Goal: Task Accomplishment & Management: Complete application form

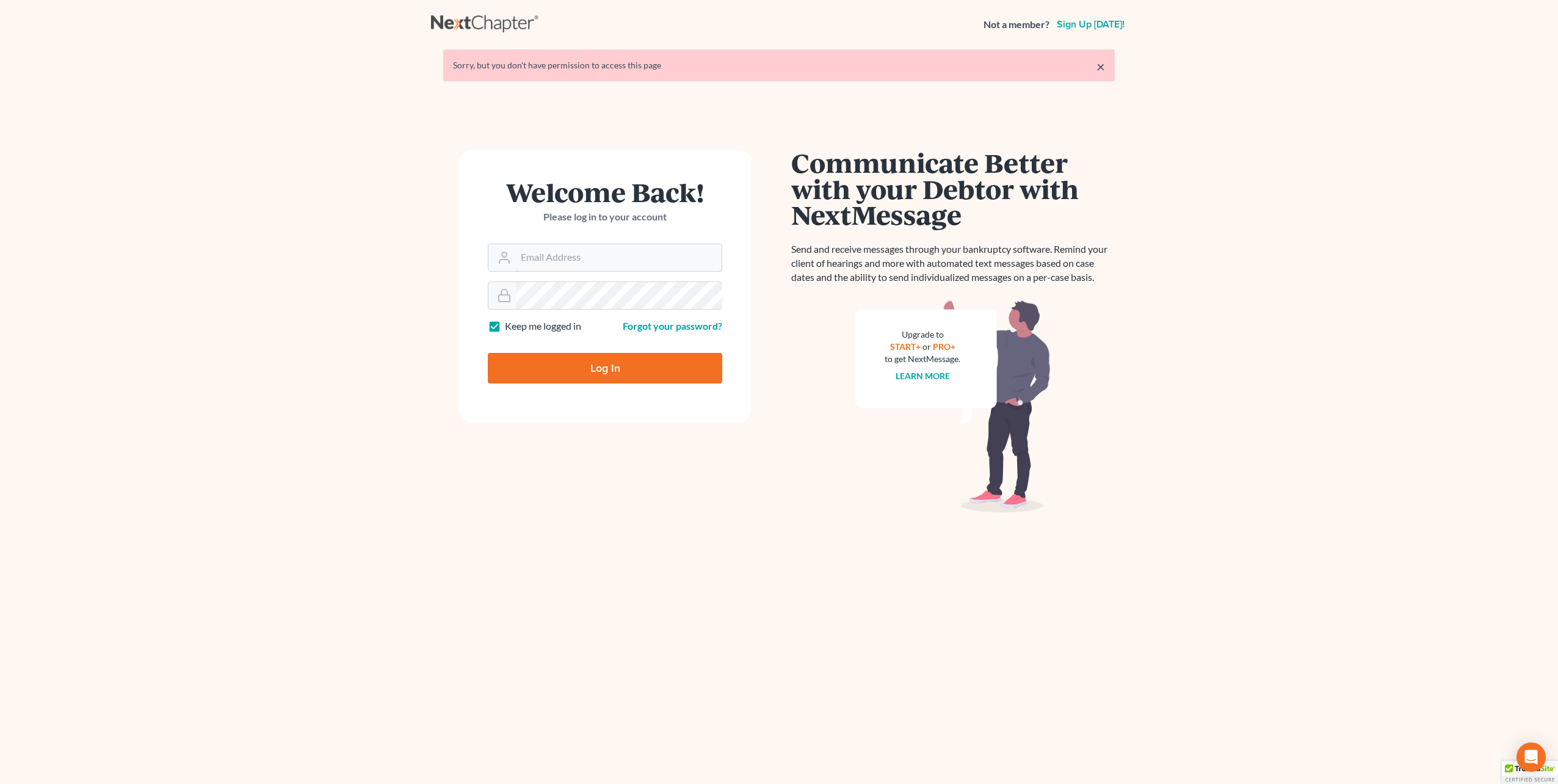
type input "[EMAIL_ADDRESS][DOMAIN_NAME]"
click at [624, 368] on input "Log In" at bounding box center [605, 368] width 235 height 31
type input "Thinking..."
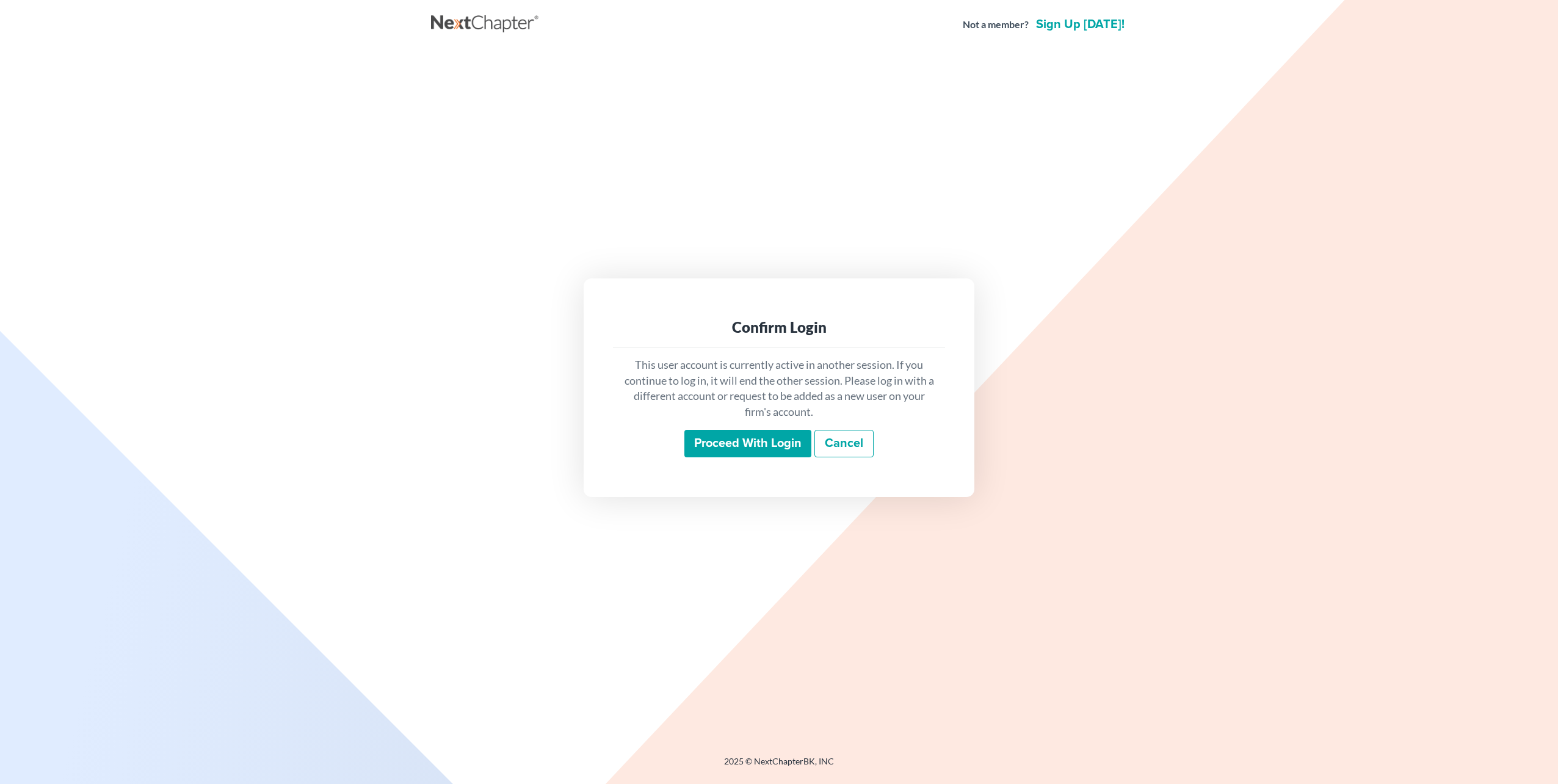
click at [778, 445] on input "Proceed with login" at bounding box center [747, 443] width 127 height 28
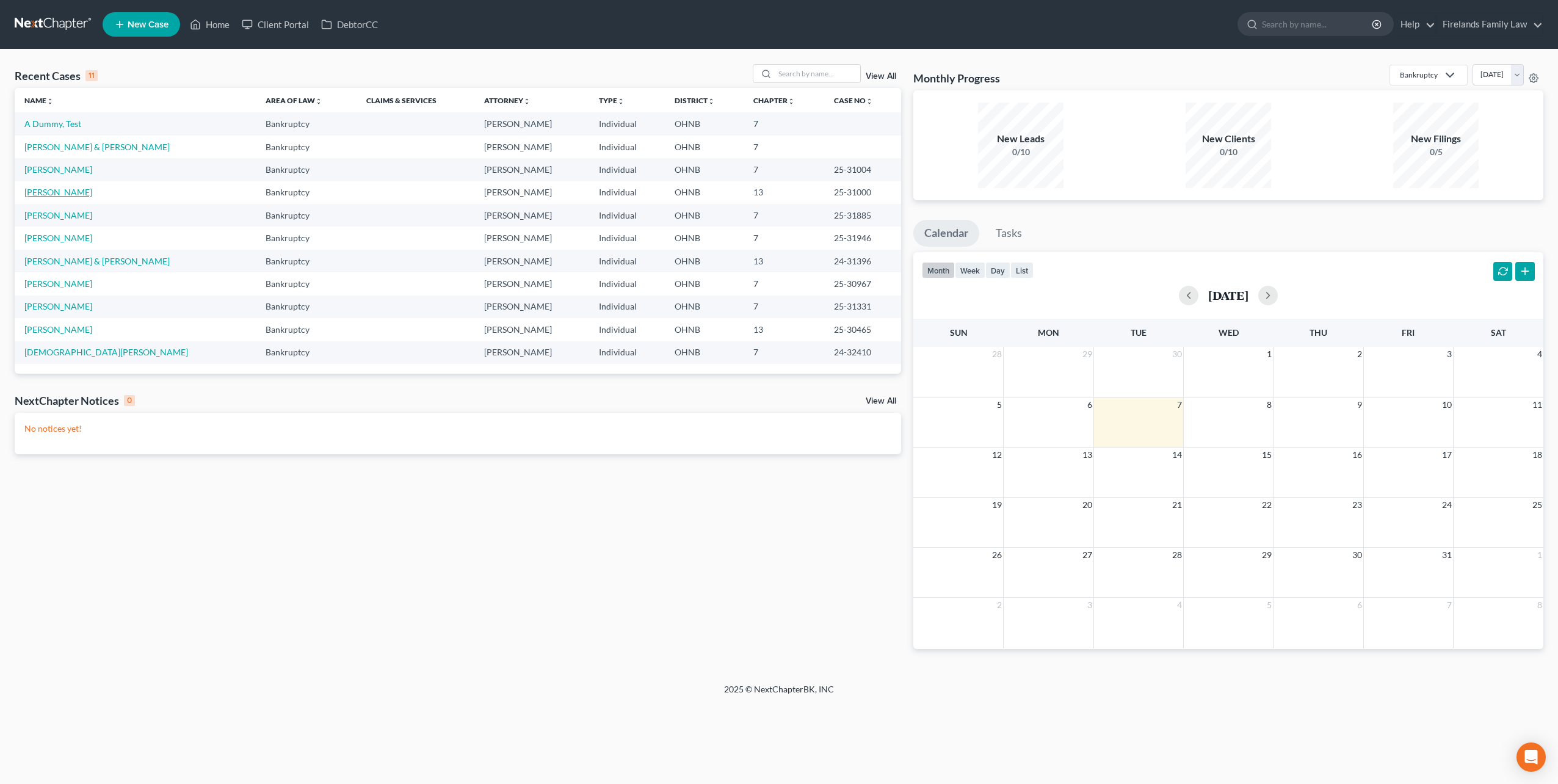
click at [65, 191] on link "Sochko, Rebekah" at bounding box center [58, 192] width 67 height 10
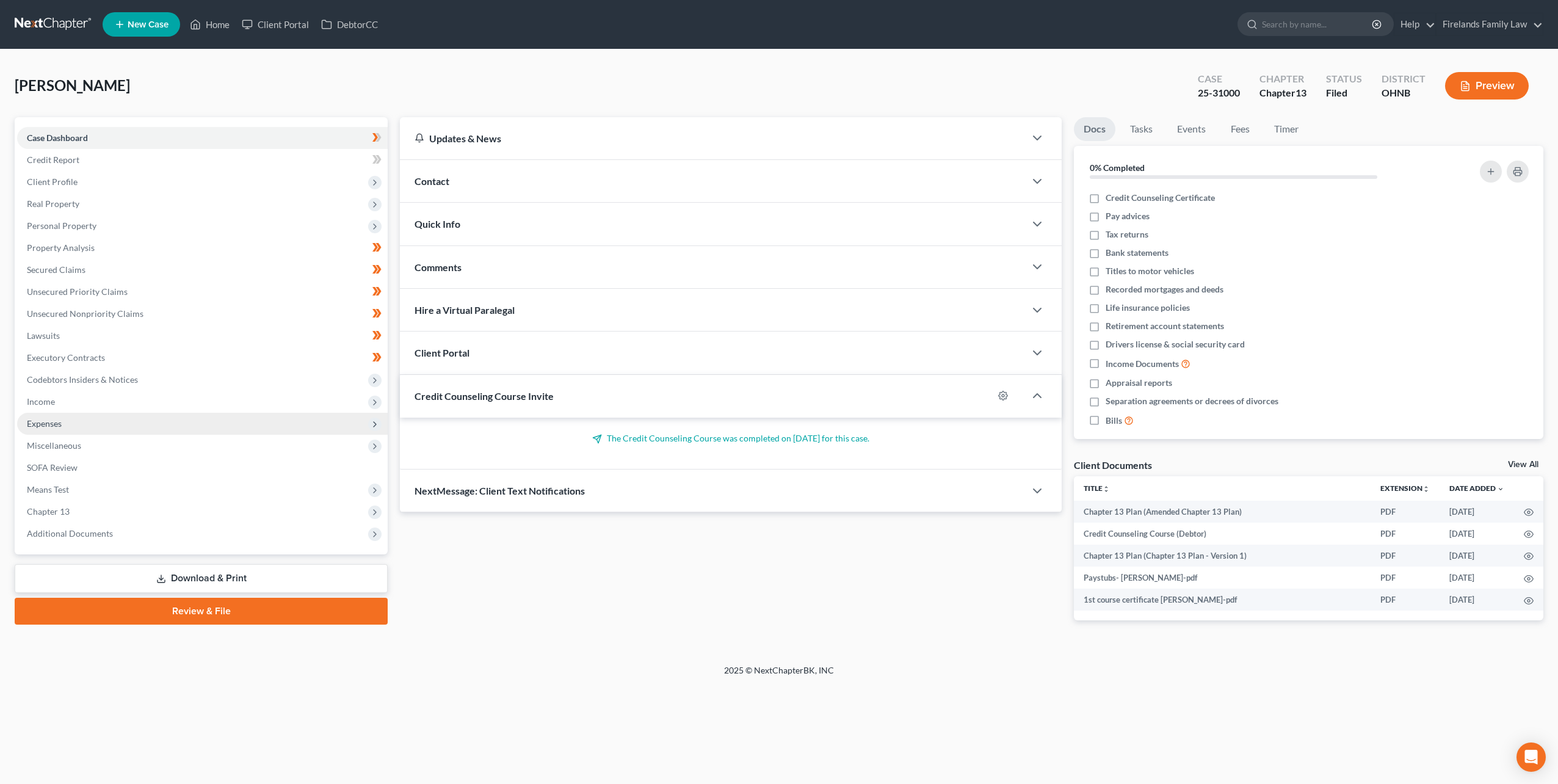
click at [64, 428] on span "Expenses" at bounding box center [202, 424] width 371 height 22
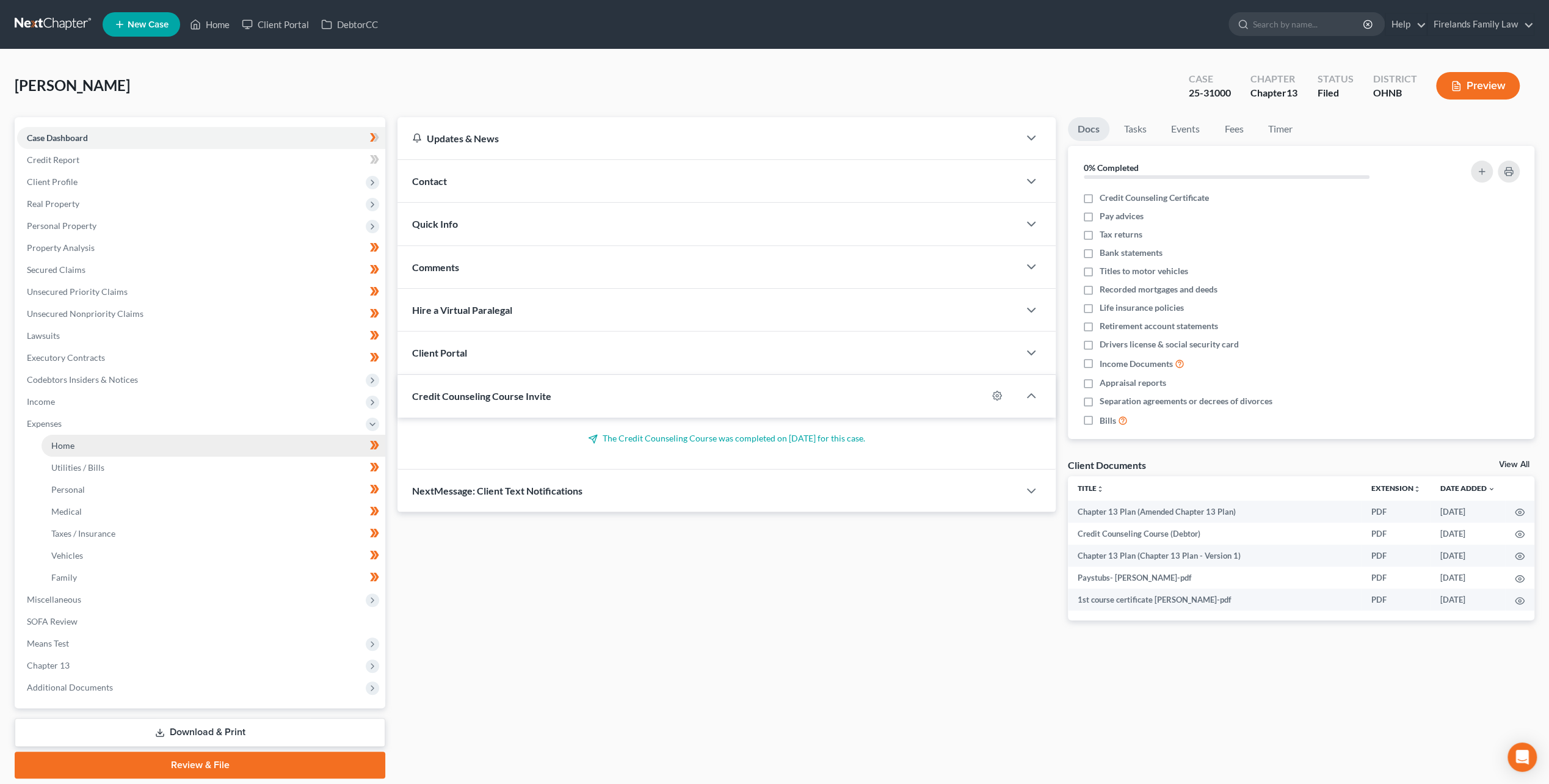
click at [66, 446] on span "Home" at bounding box center [63, 445] width 23 height 10
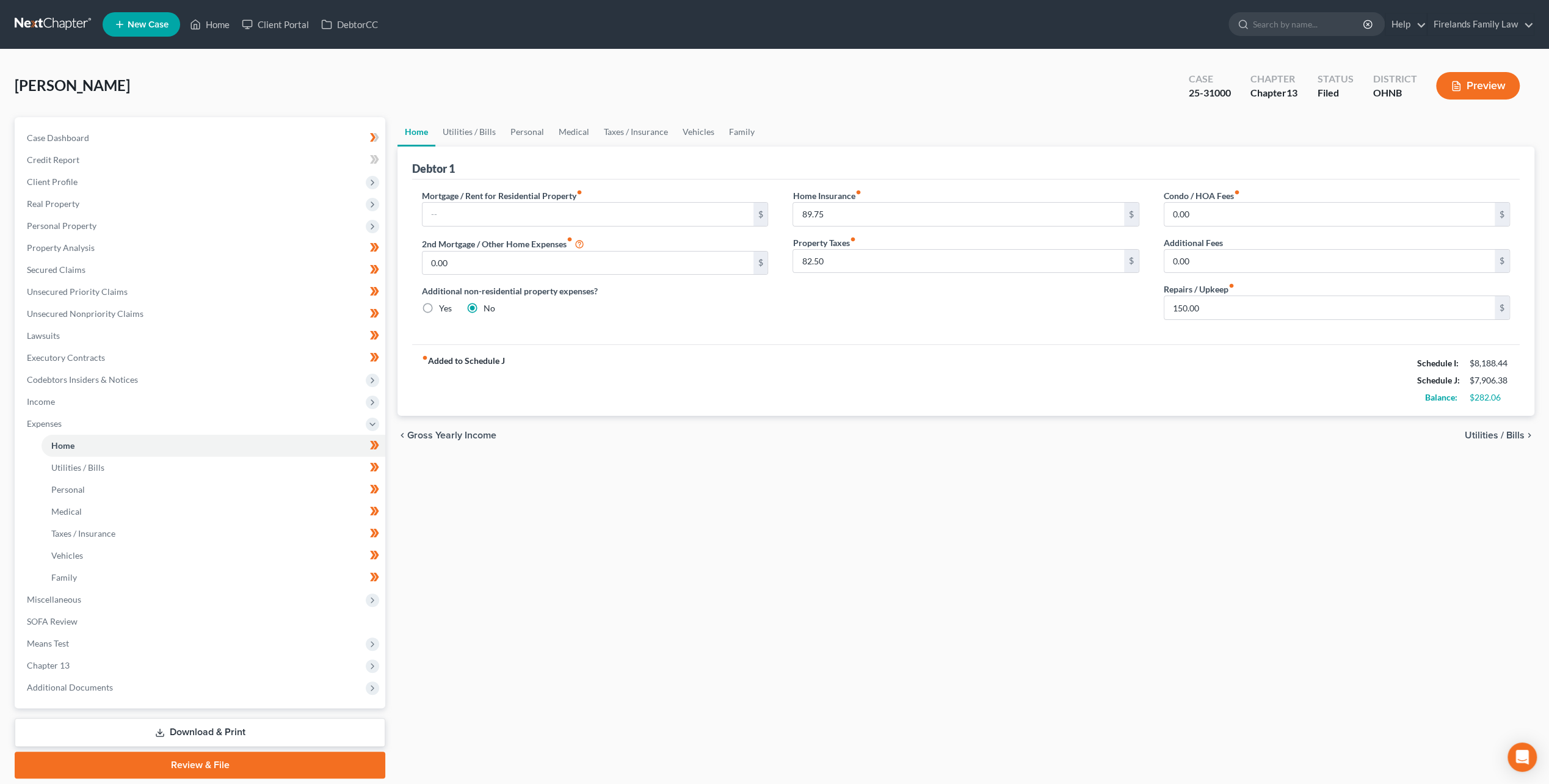
click at [542, 462] on div "Home Utilities / Bills Personal Medical Taxes / Insurance Vehicles Family Debto…" at bounding box center [966, 448] width 1149 height 661
click at [471, 138] on link "Utilities / Bills" at bounding box center [469, 132] width 67 height 29
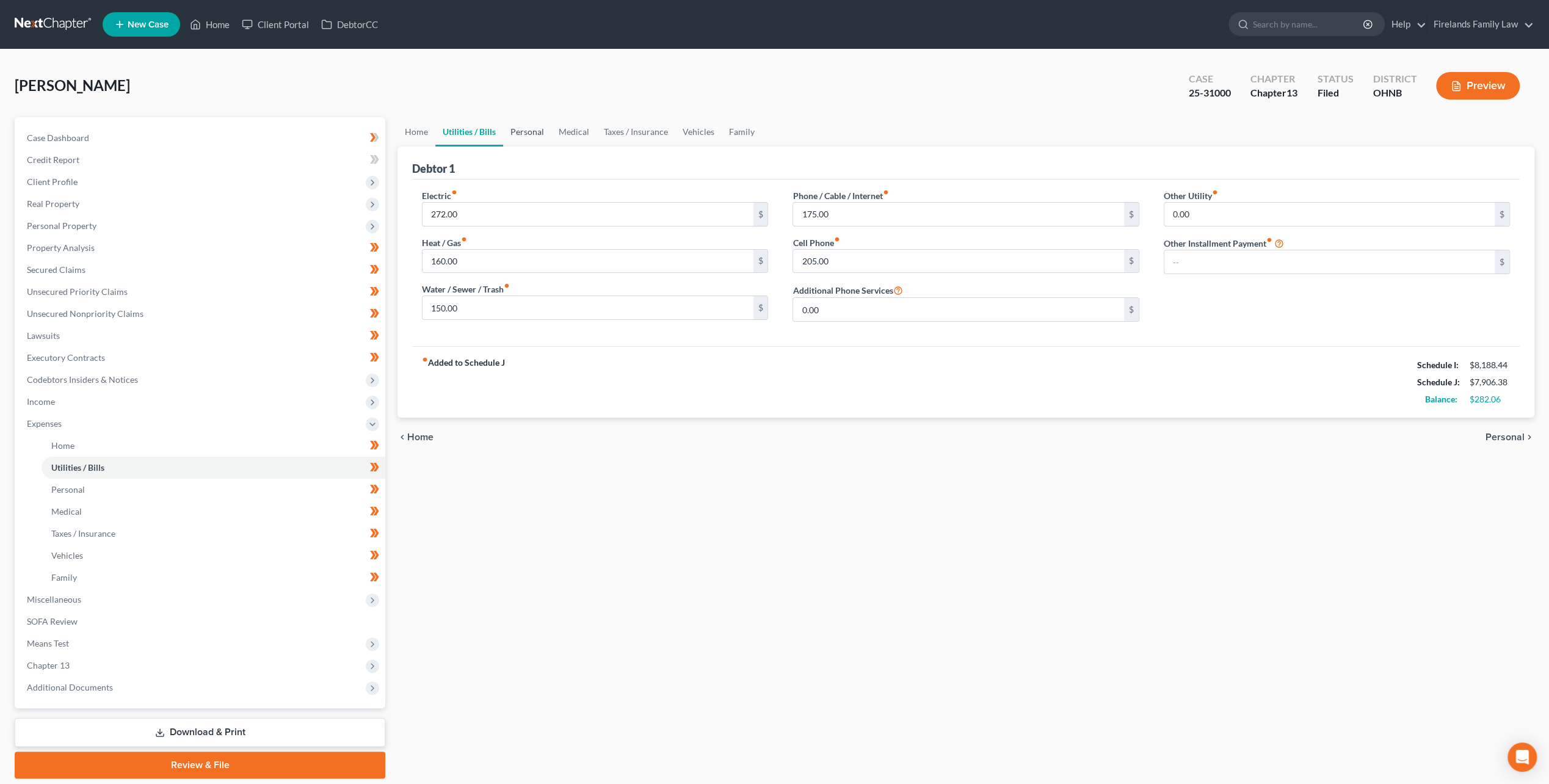
click at [535, 133] on link "Personal" at bounding box center [527, 132] width 48 height 29
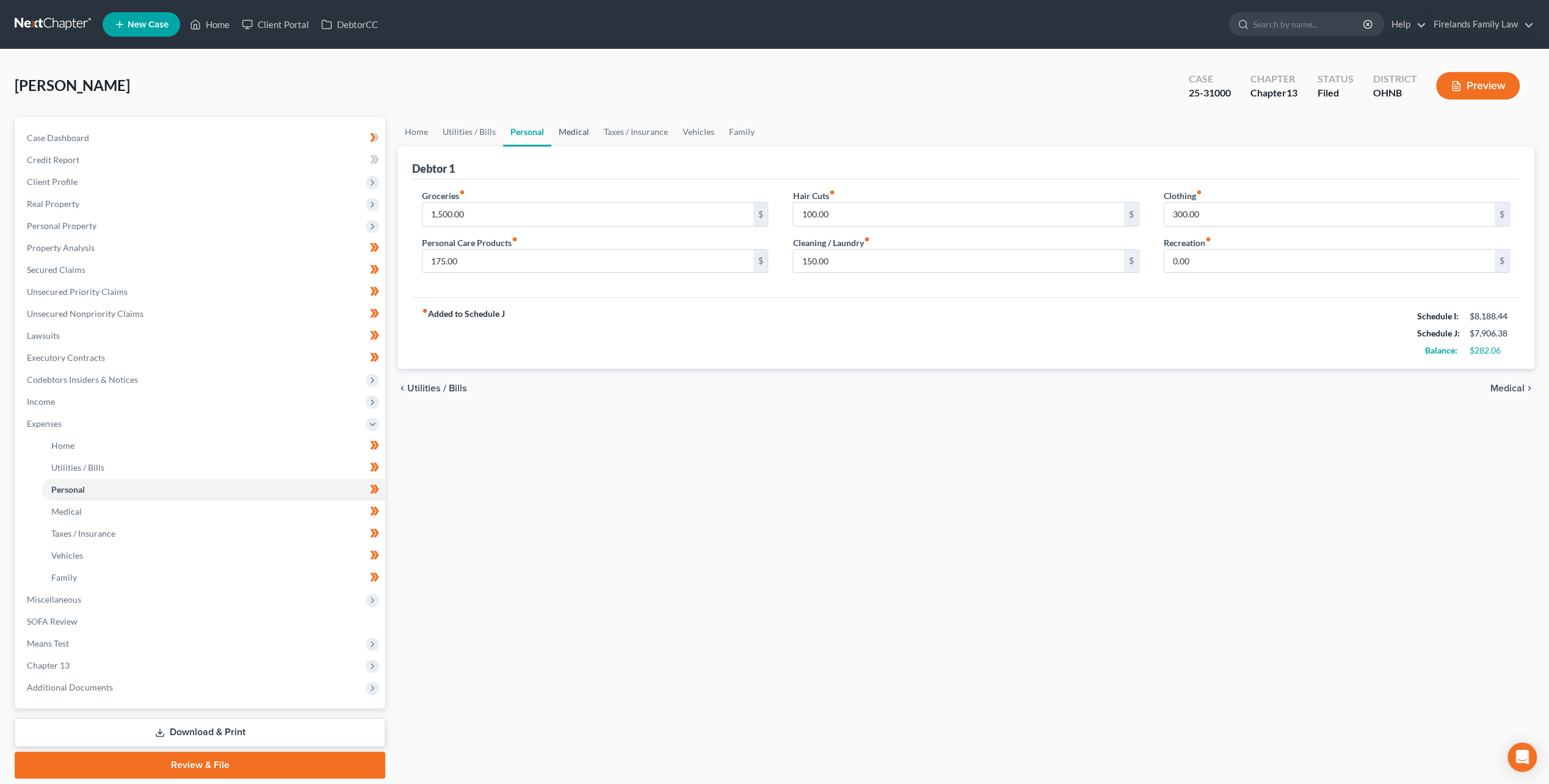
click at [570, 132] on link "Medical" at bounding box center [574, 132] width 45 height 29
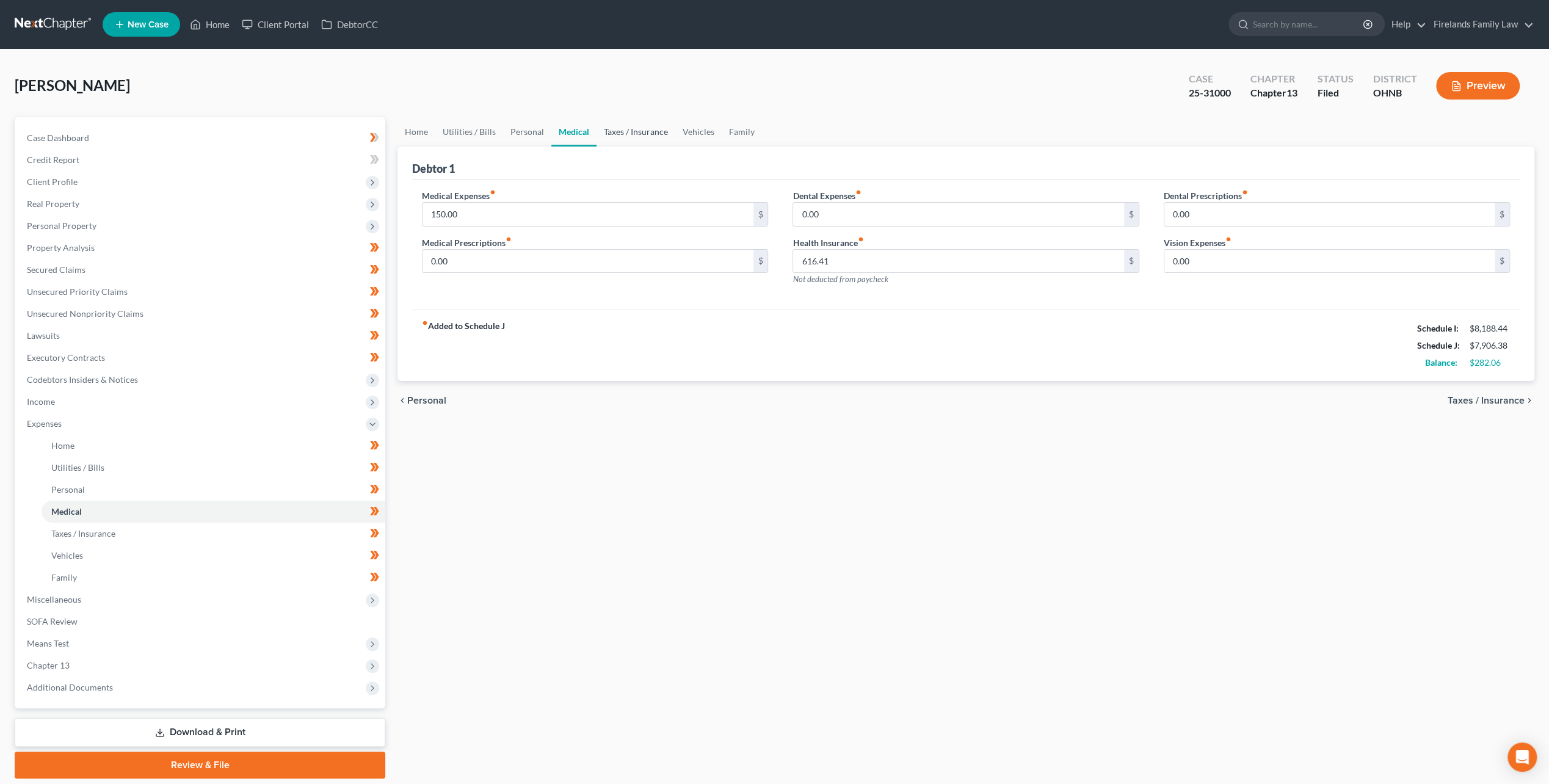
click at [636, 133] on link "Taxes / Insurance" at bounding box center [636, 132] width 78 height 29
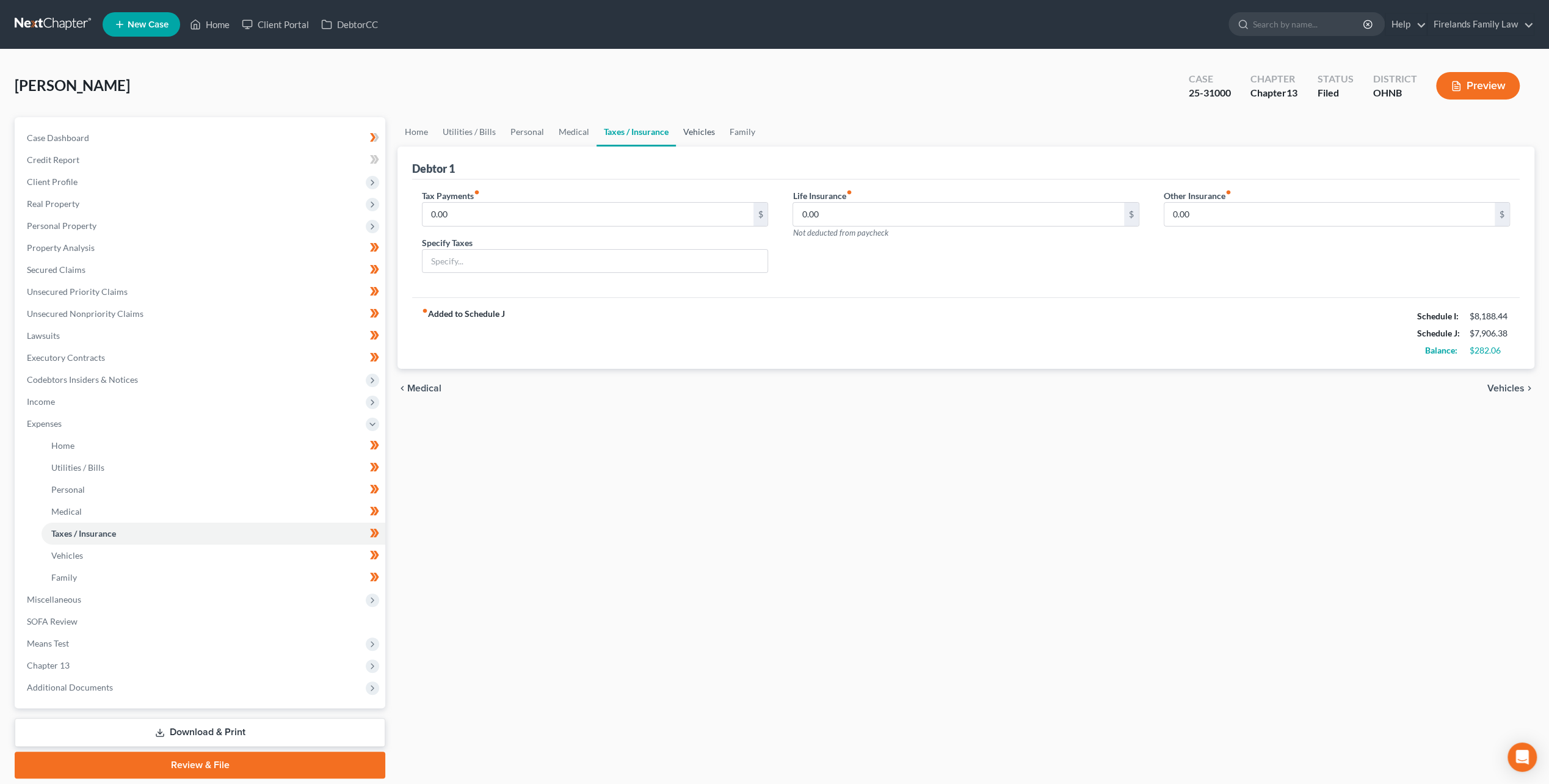
click at [700, 130] on link "Vehicles" at bounding box center [699, 132] width 46 height 29
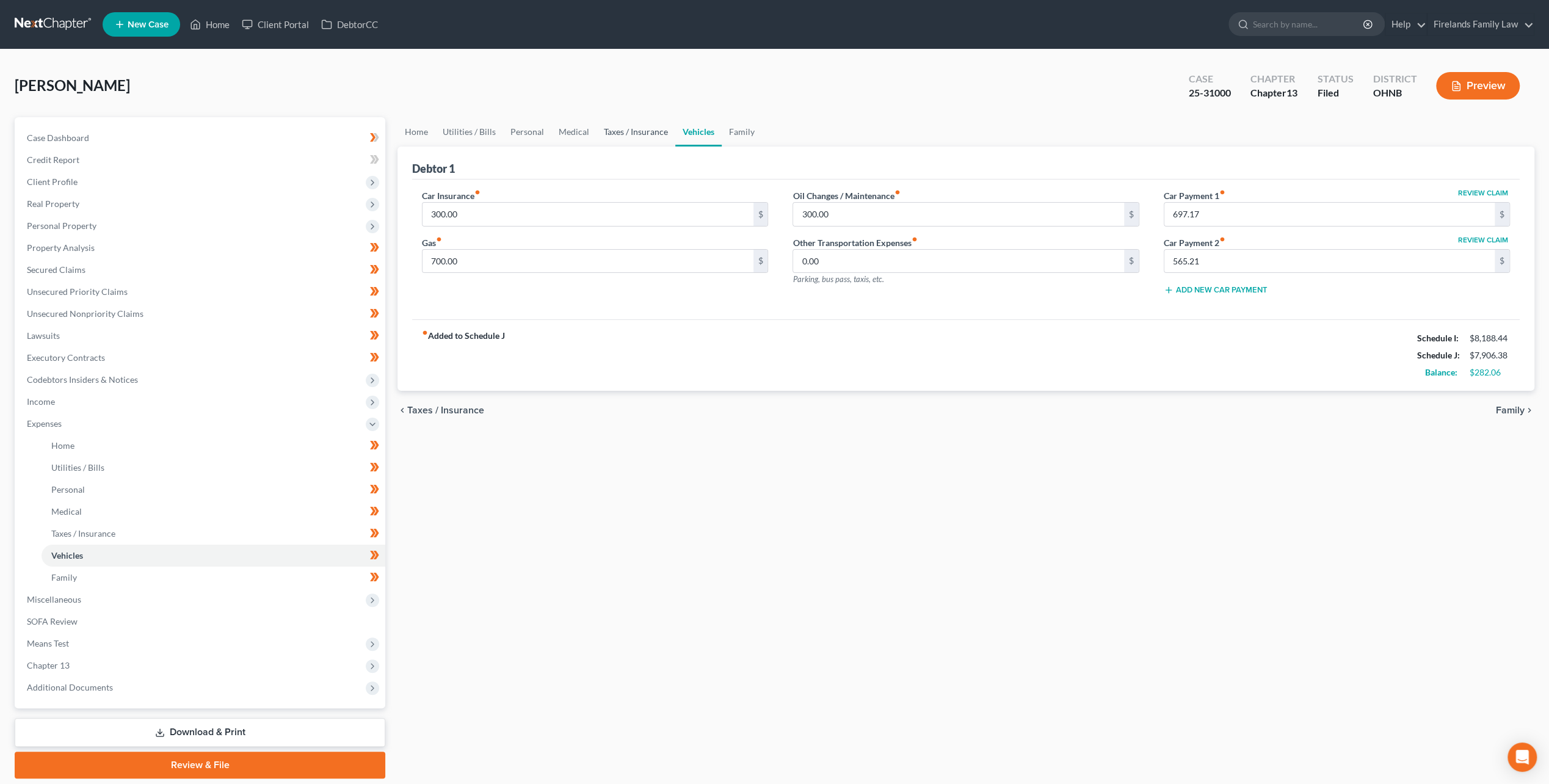
click at [646, 132] on link "Taxes / Insurance" at bounding box center [636, 132] width 78 height 29
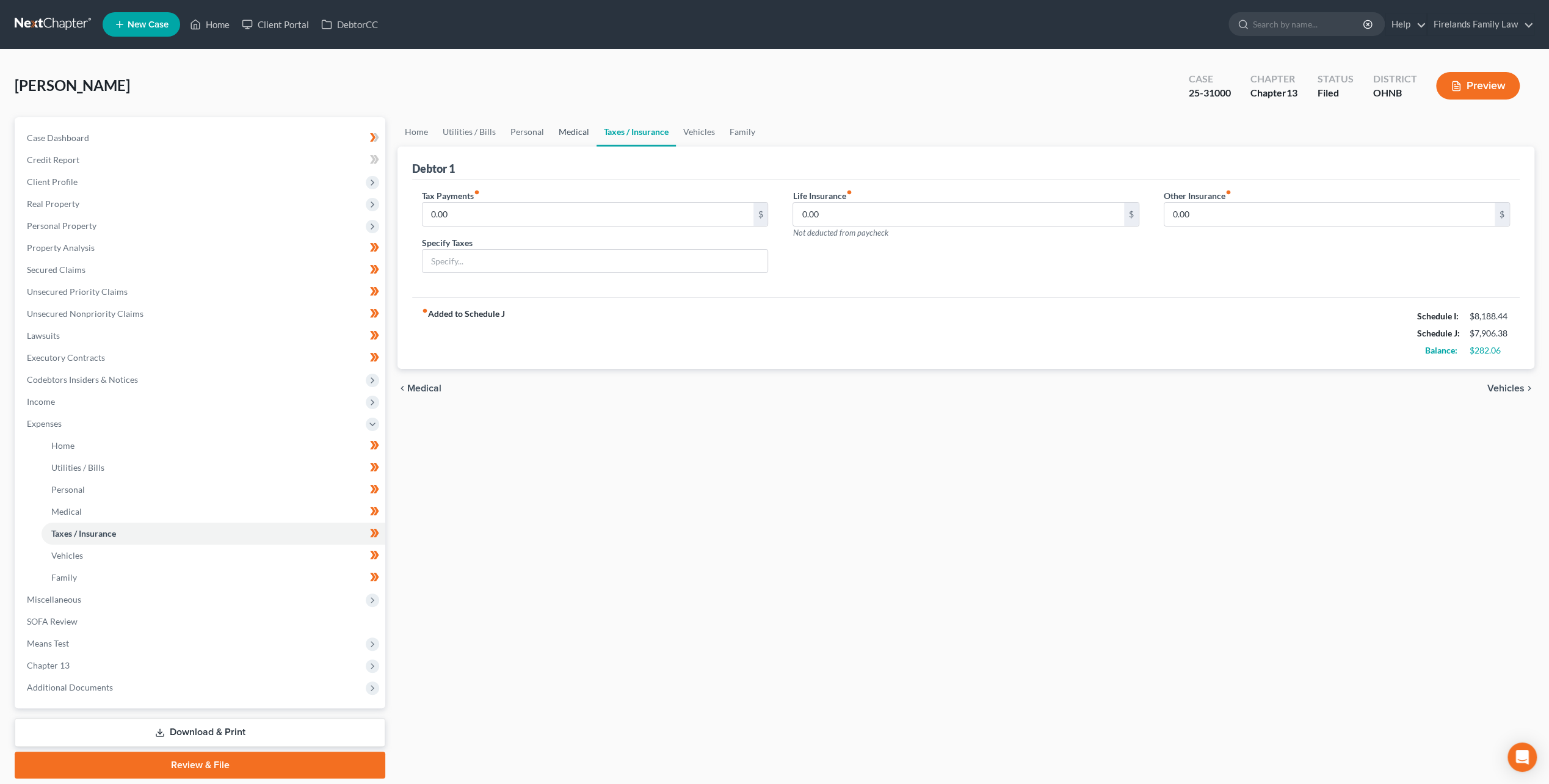
click at [564, 133] on link "Medical" at bounding box center [574, 132] width 45 height 29
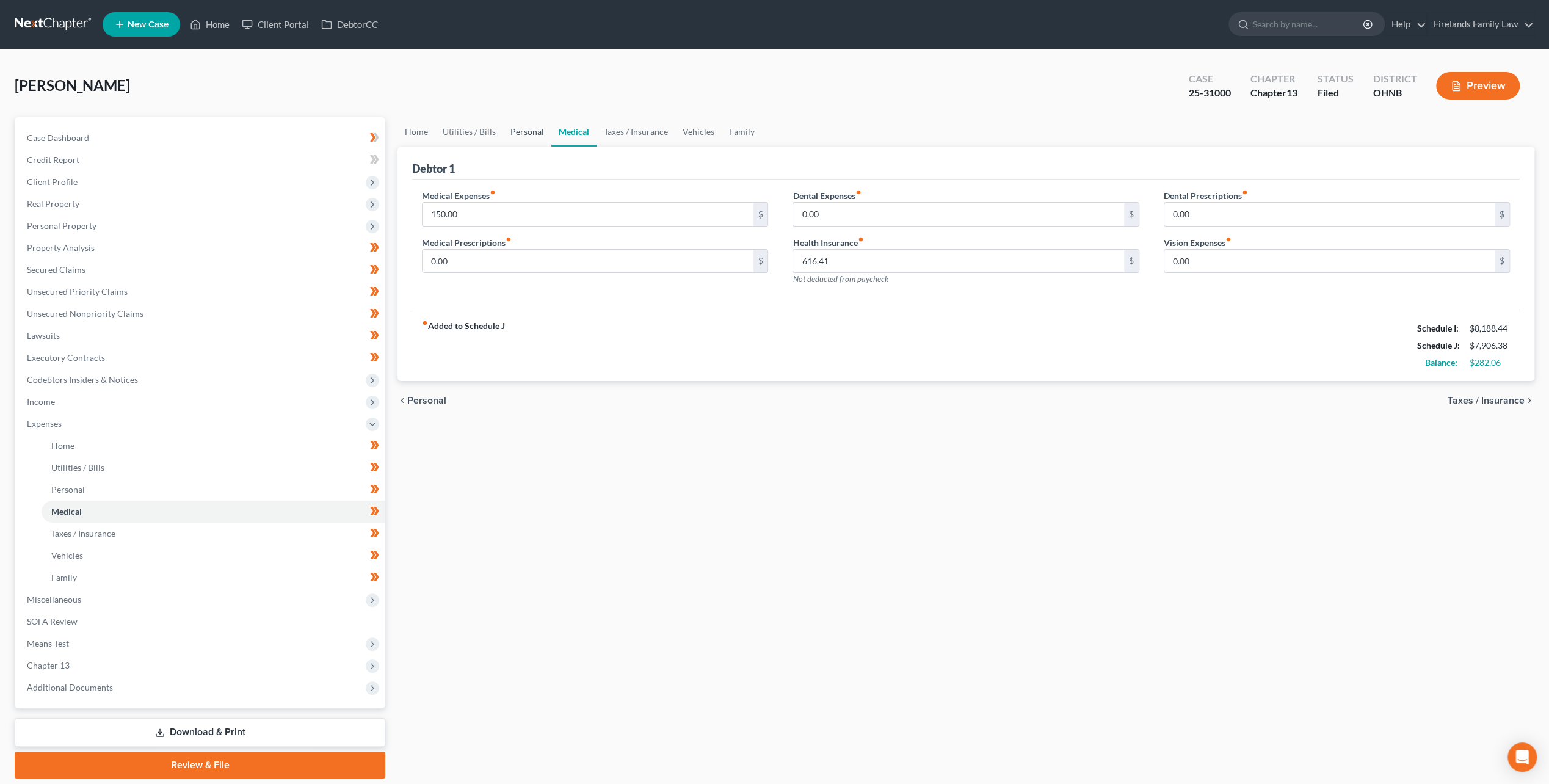
click at [509, 136] on link "Personal" at bounding box center [527, 132] width 48 height 29
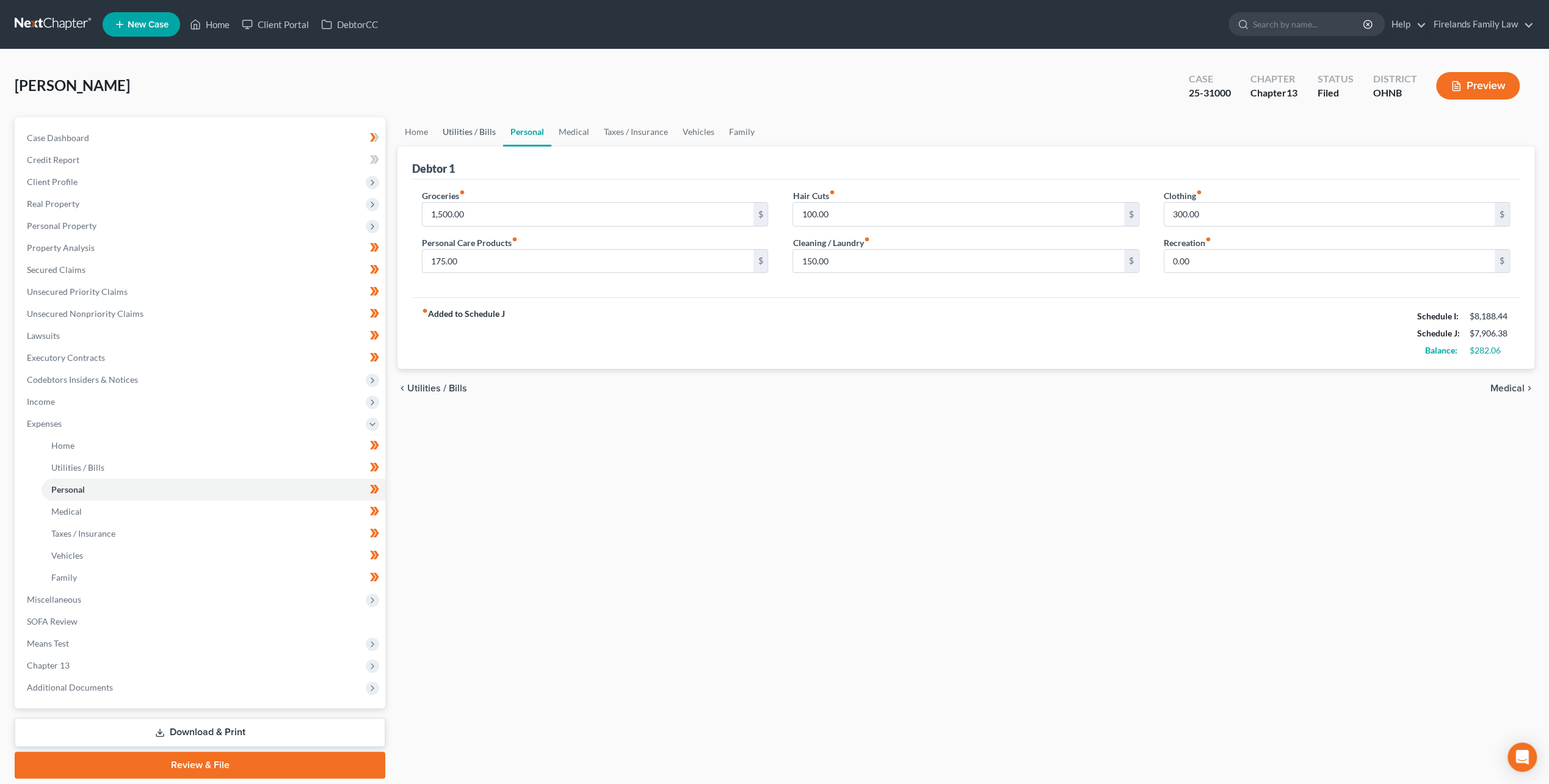
click at [482, 136] on link "Utilities / Bills" at bounding box center [469, 132] width 67 height 29
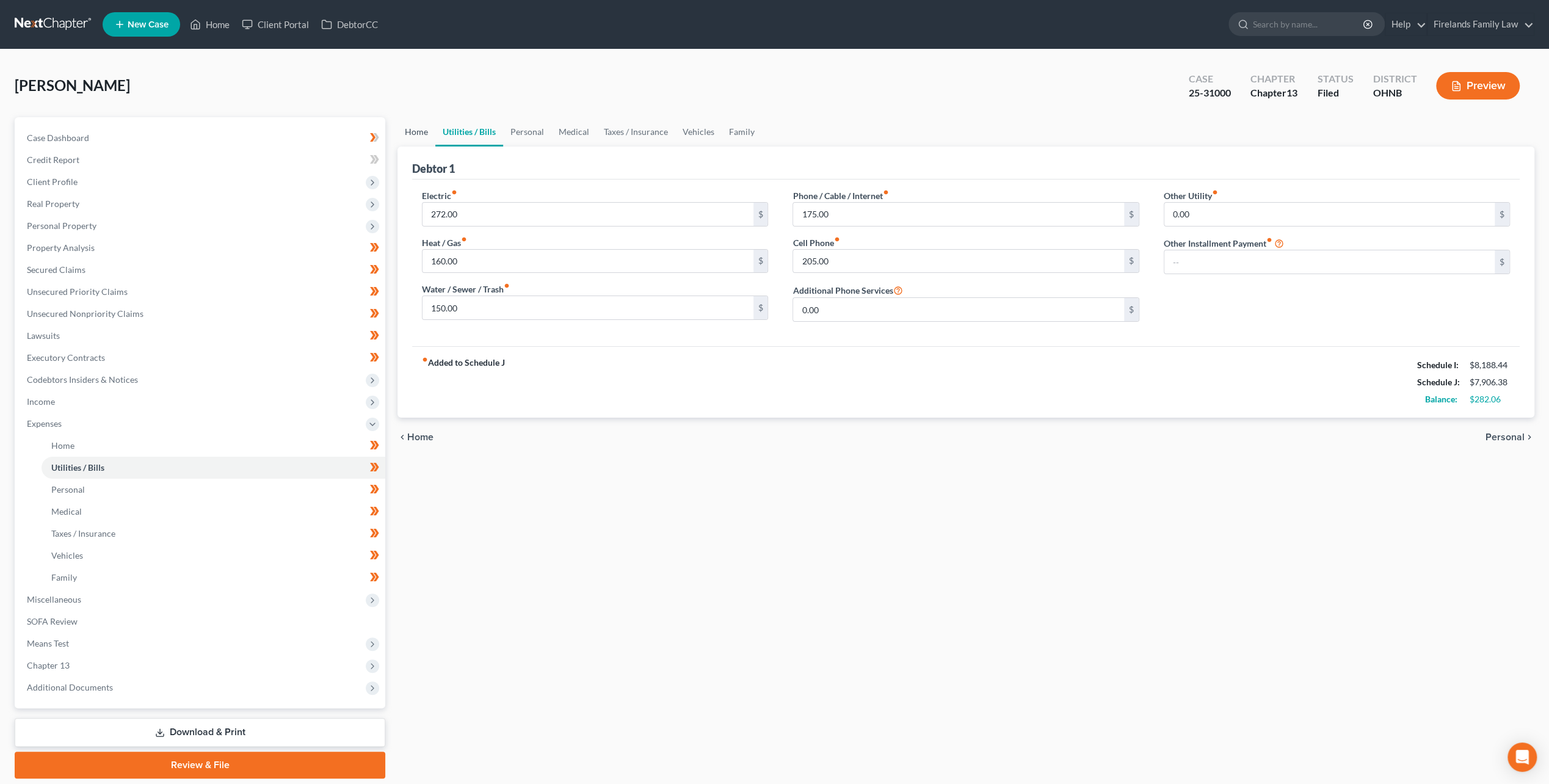
click at [413, 136] on link "Home" at bounding box center [416, 132] width 38 height 29
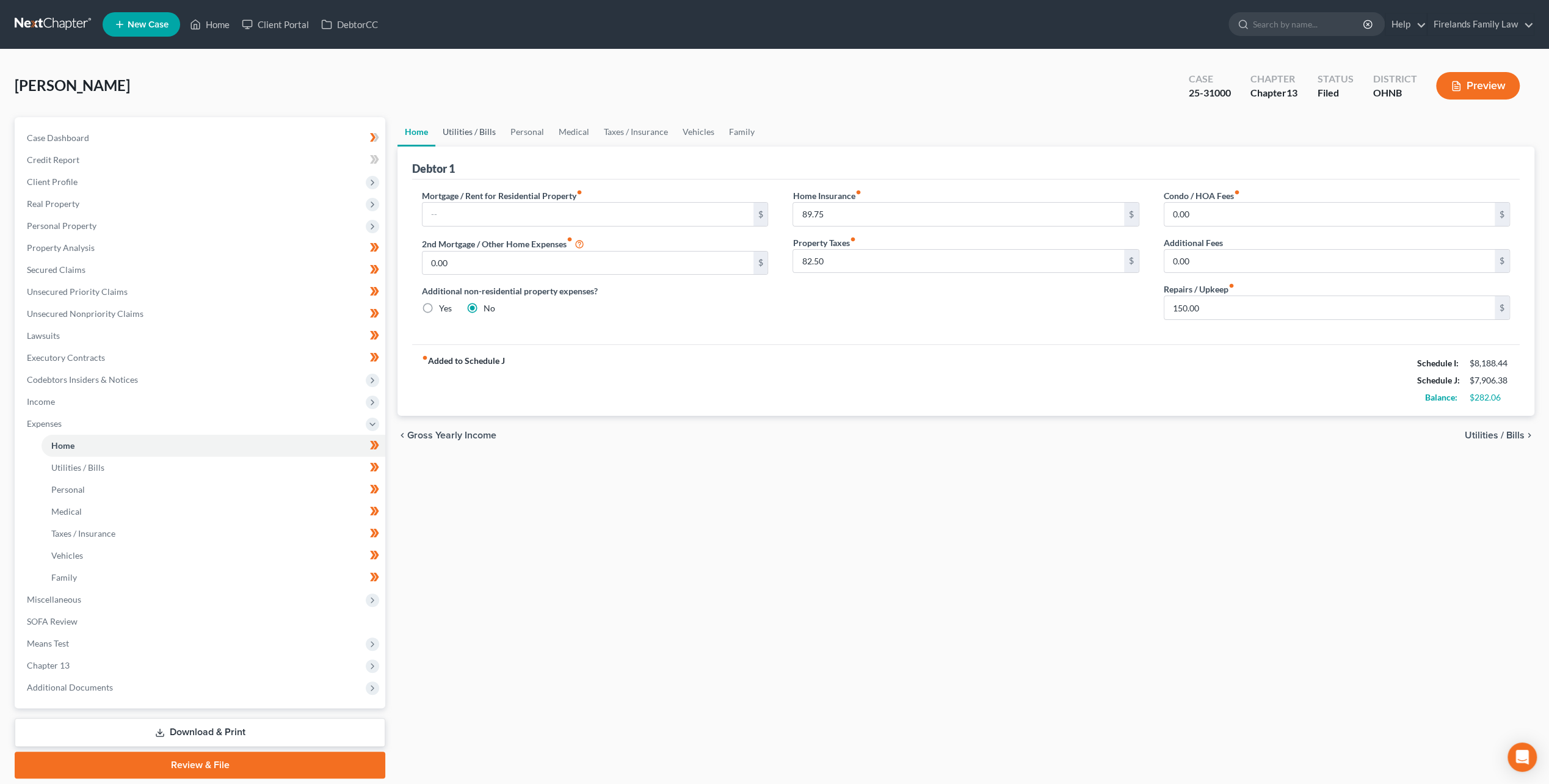
click at [471, 133] on link "Utilities / Bills" at bounding box center [469, 132] width 67 height 29
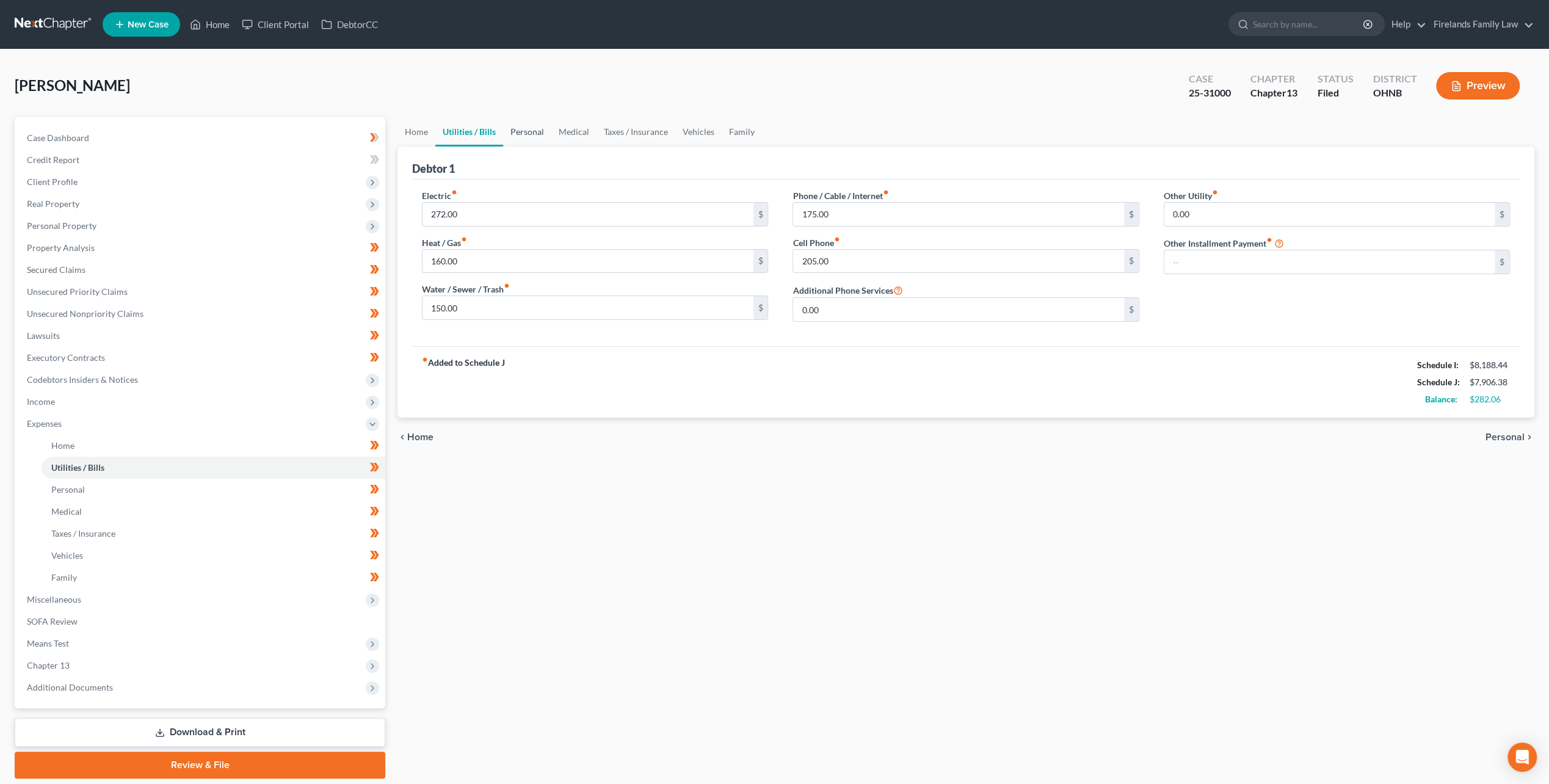
click at [530, 133] on link "Personal" at bounding box center [527, 132] width 48 height 29
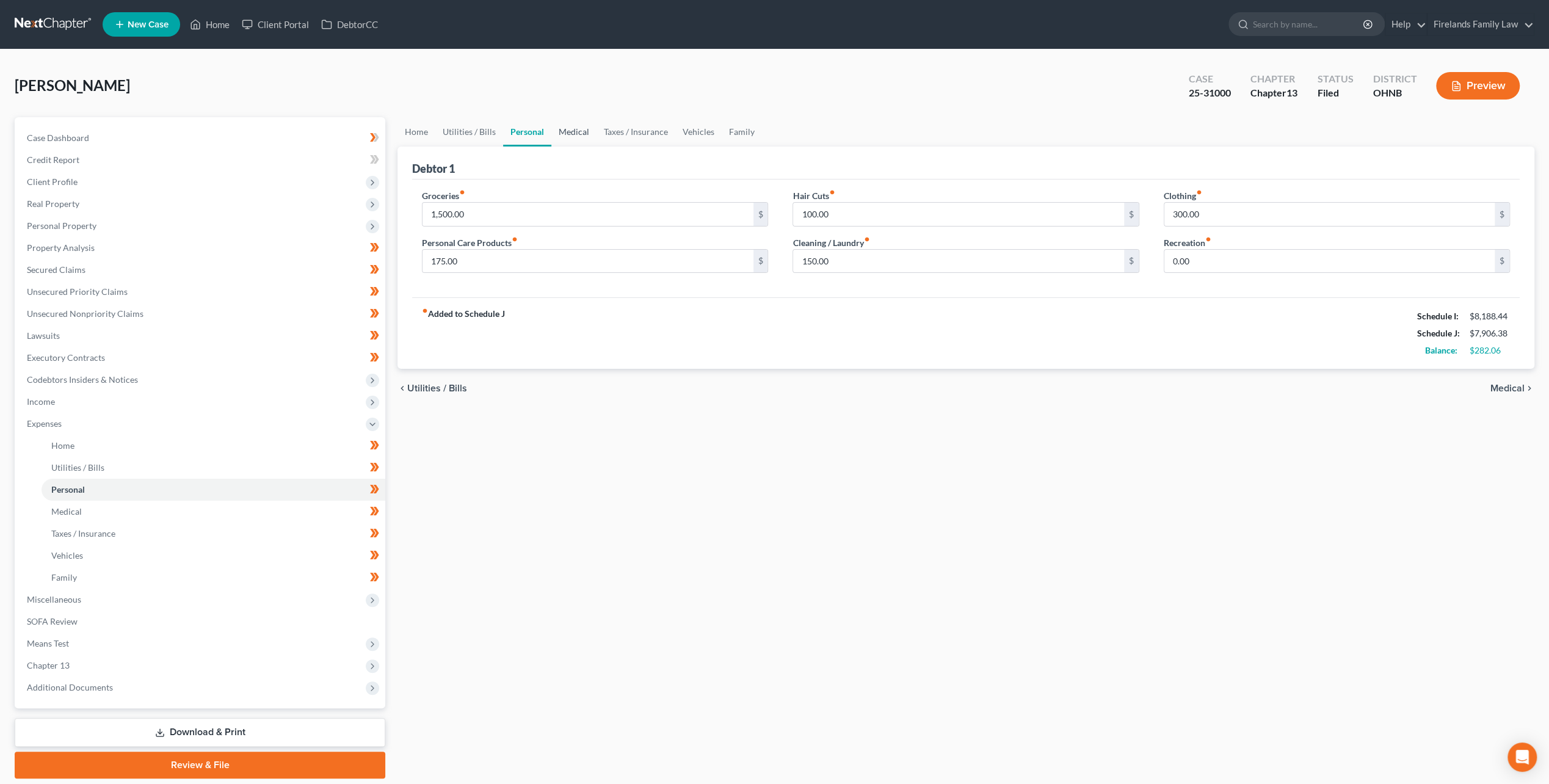
click at [582, 133] on link "Medical" at bounding box center [574, 132] width 45 height 29
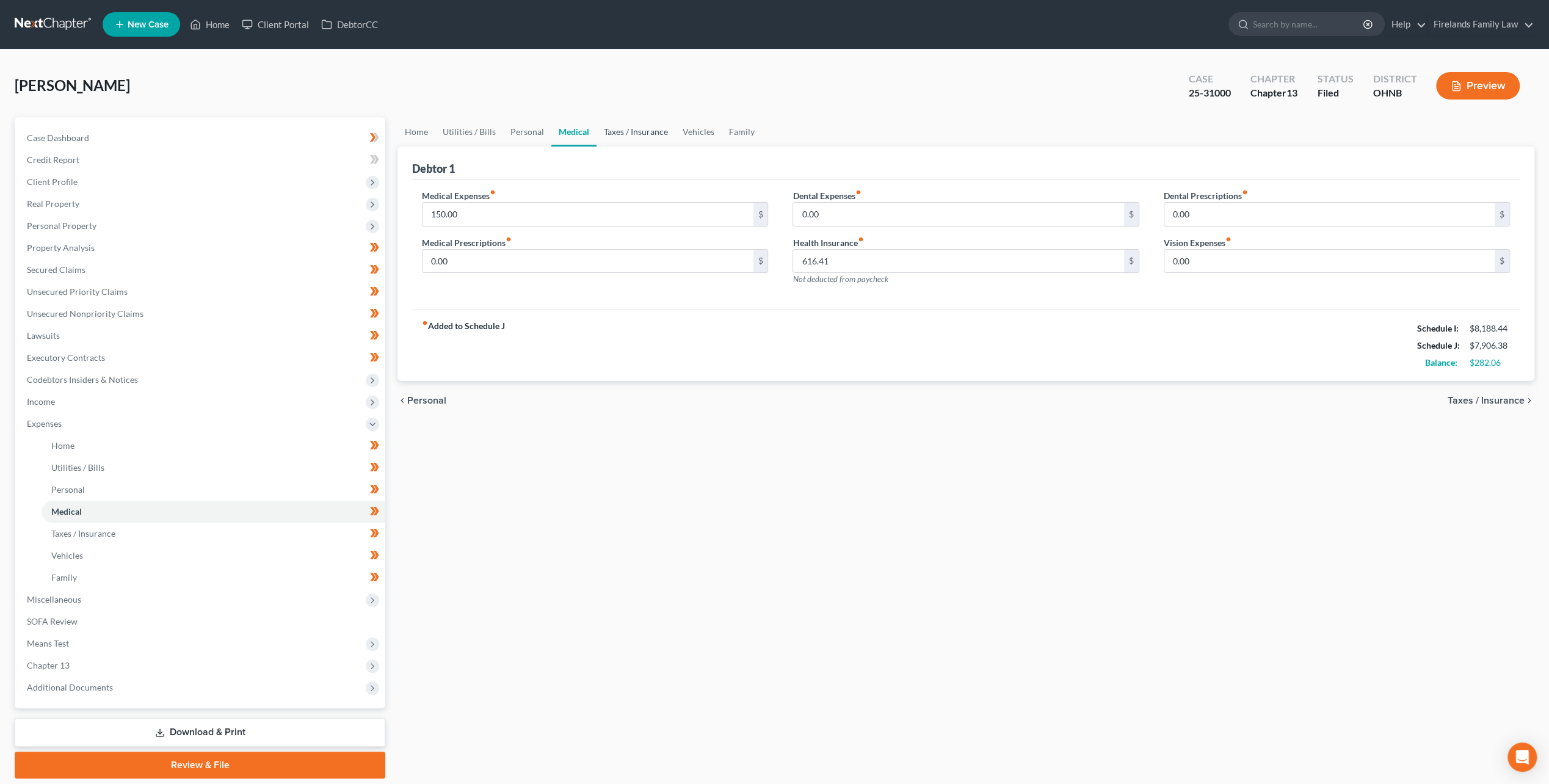
click at [612, 129] on link "Taxes / Insurance" at bounding box center [636, 132] width 78 height 29
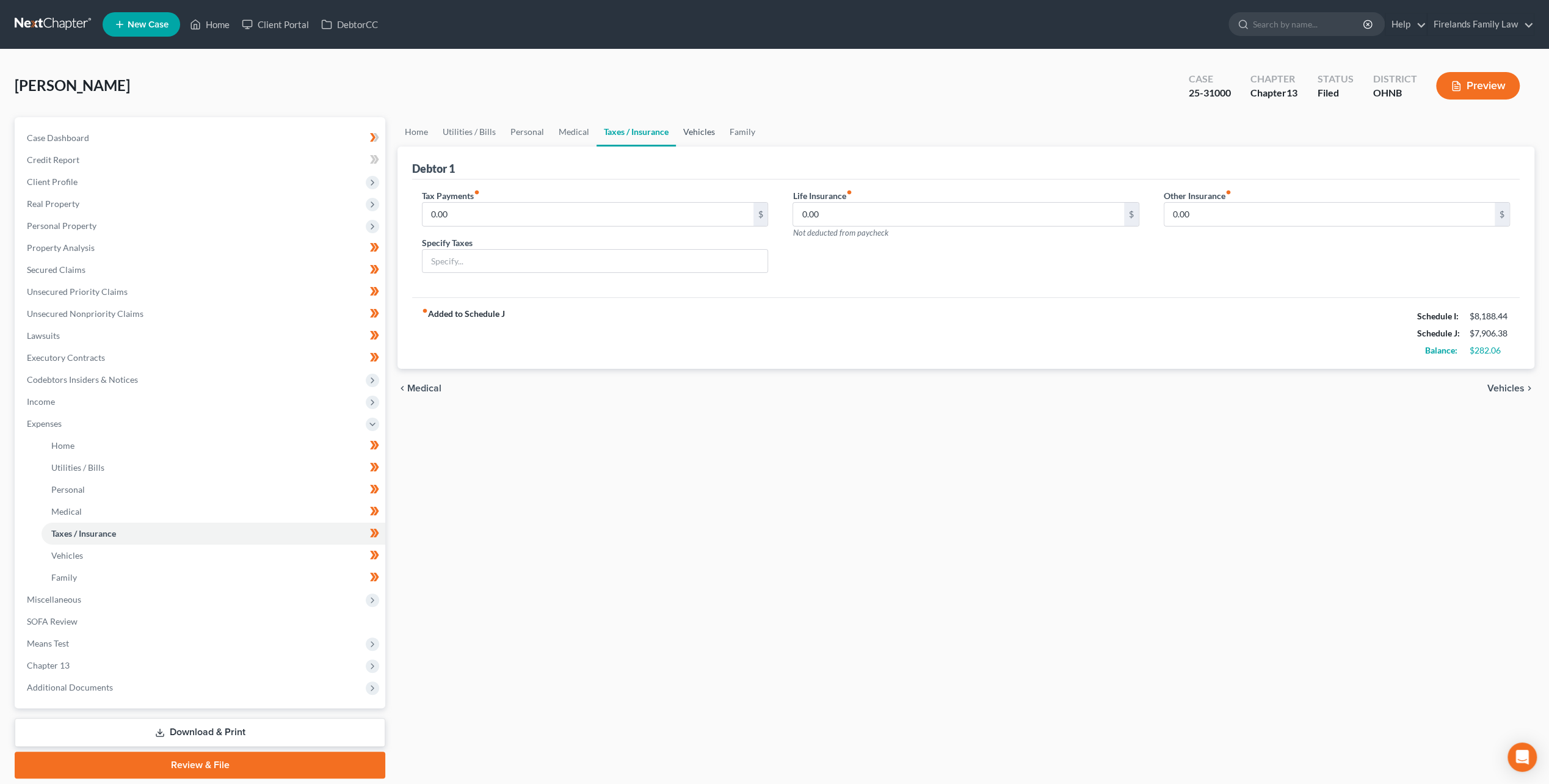
click at [696, 128] on link "Vehicles" at bounding box center [699, 132] width 46 height 29
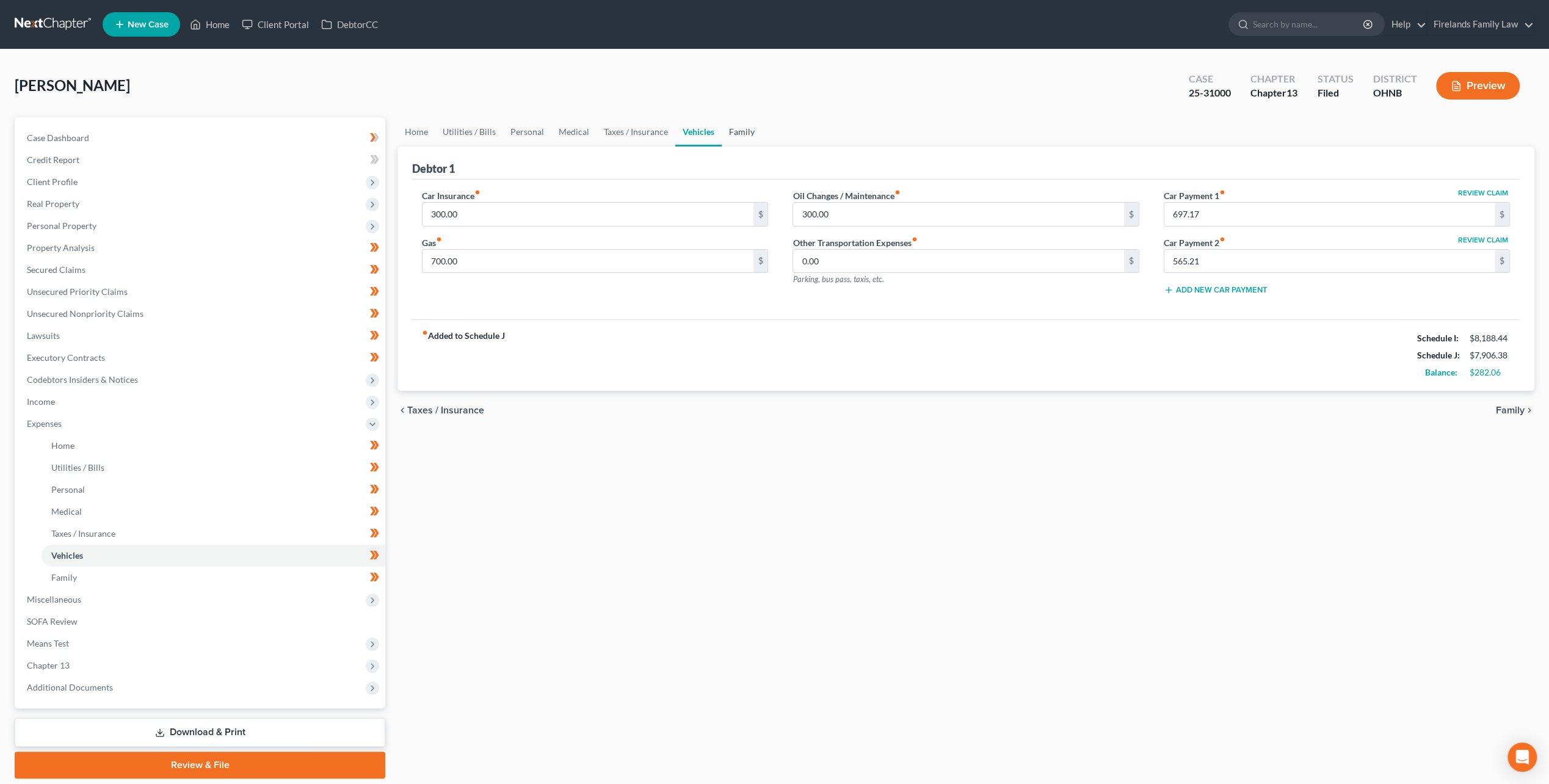
click at [735, 131] on link "Family" at bounding box center [742, 132] width 40 height 29
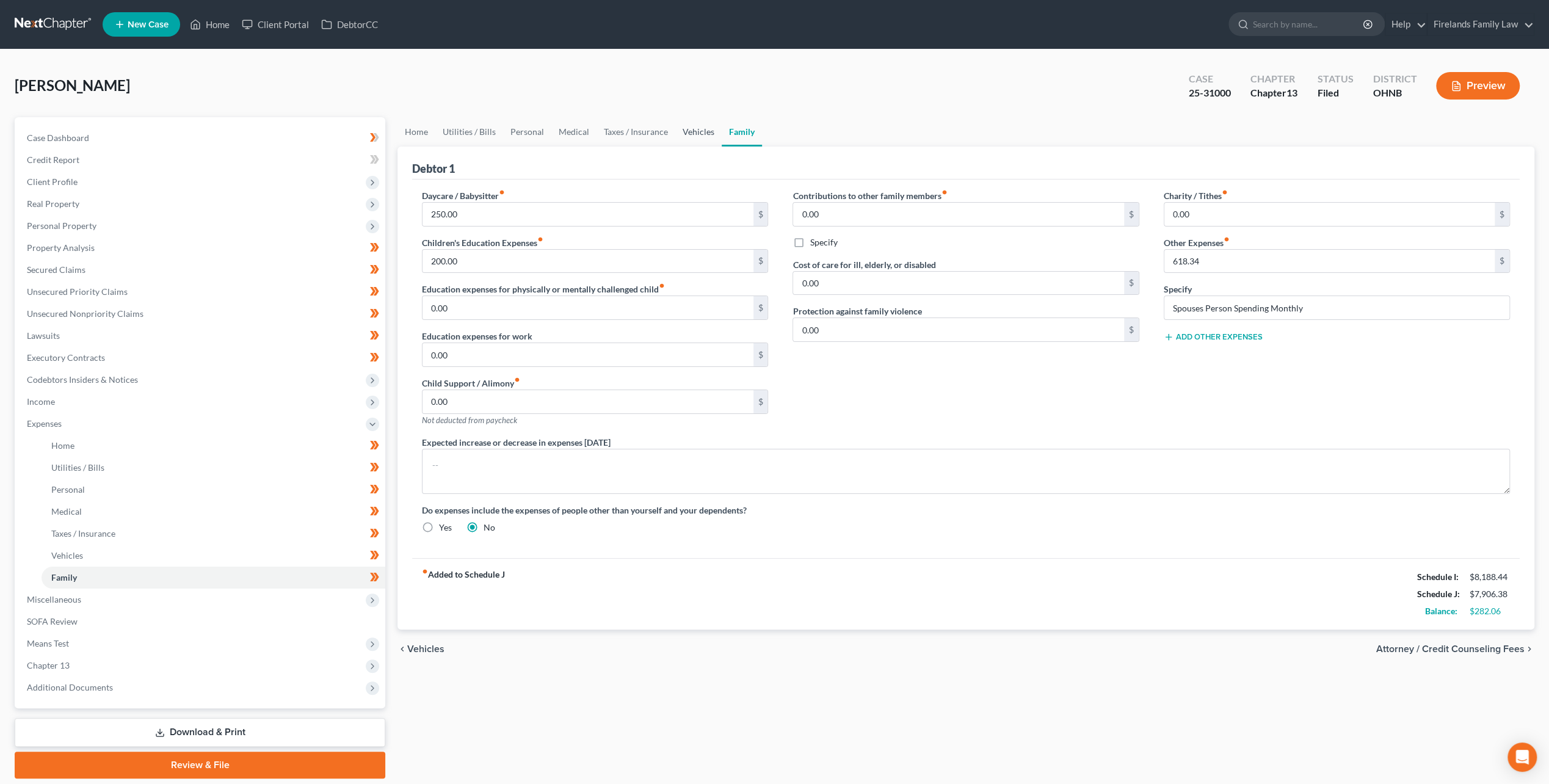
click at [703, 130] on link "Vehicles" at bounding box center [698, 132] width 46 height 29
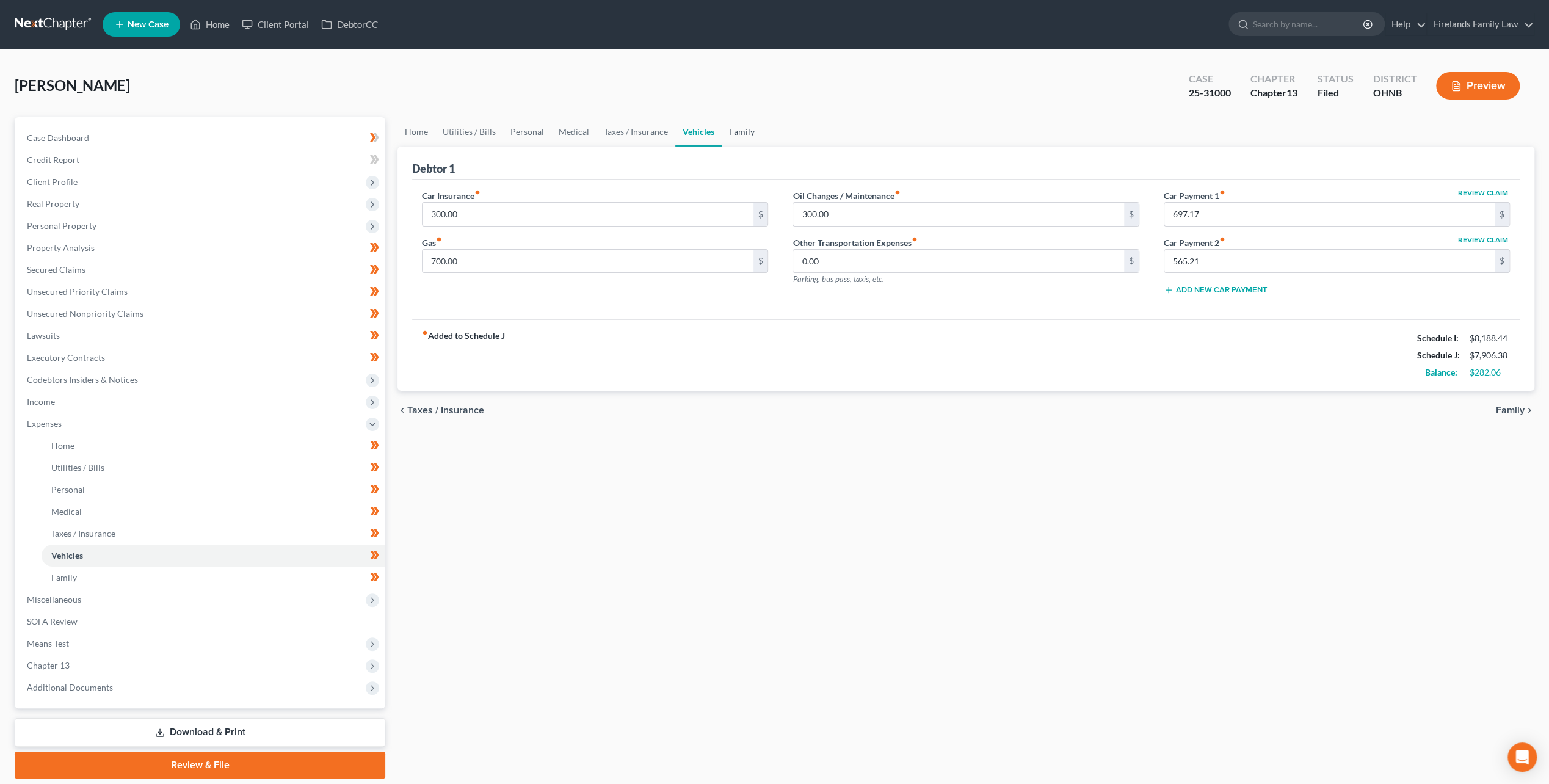
click at [745, 134] on link "Family" at bounding box center [742, 132] width 40 height 29
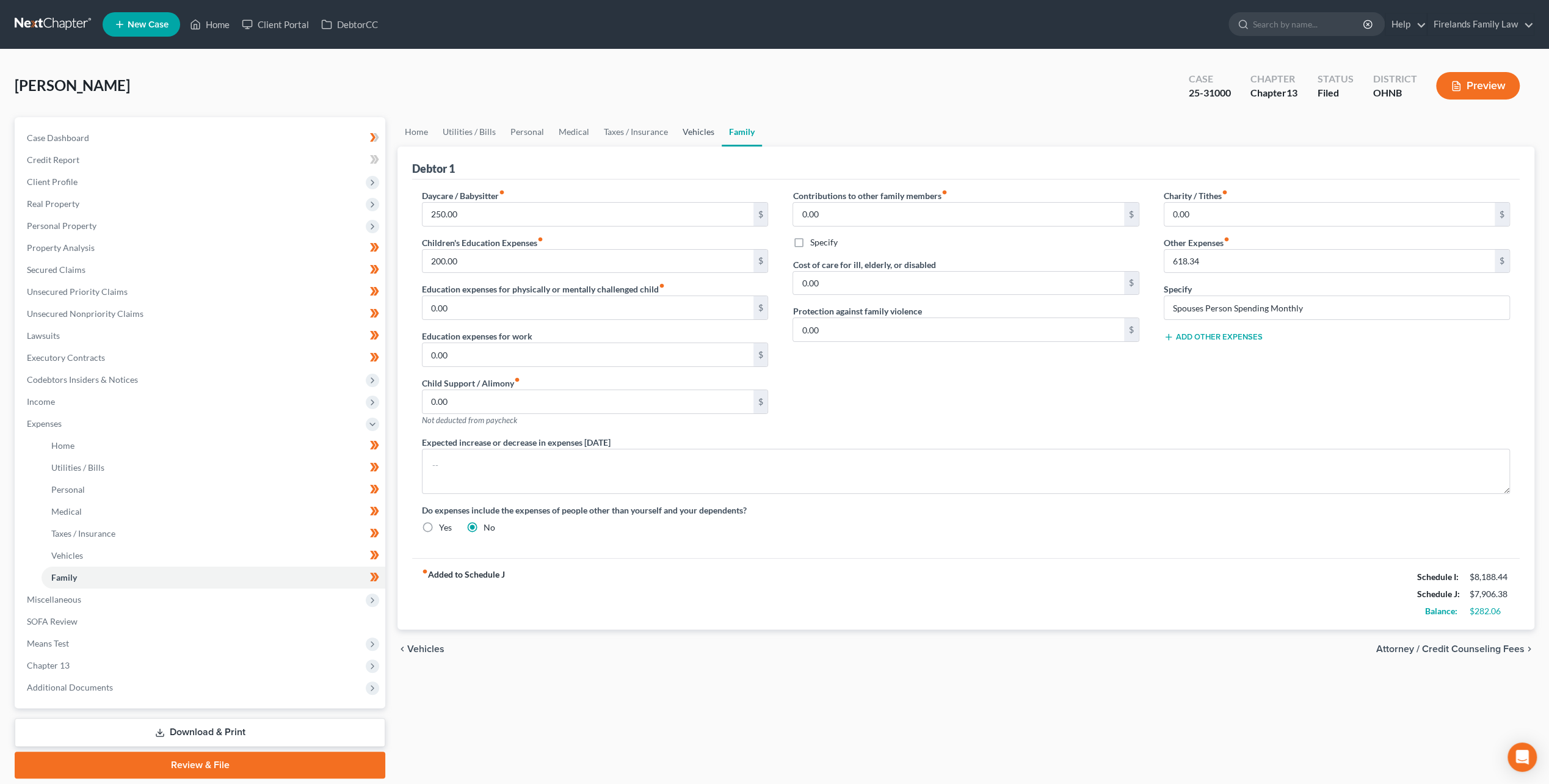
click at [711, 133] on link "Vehicles" at bounding box center [698, 132] width 46 height 29
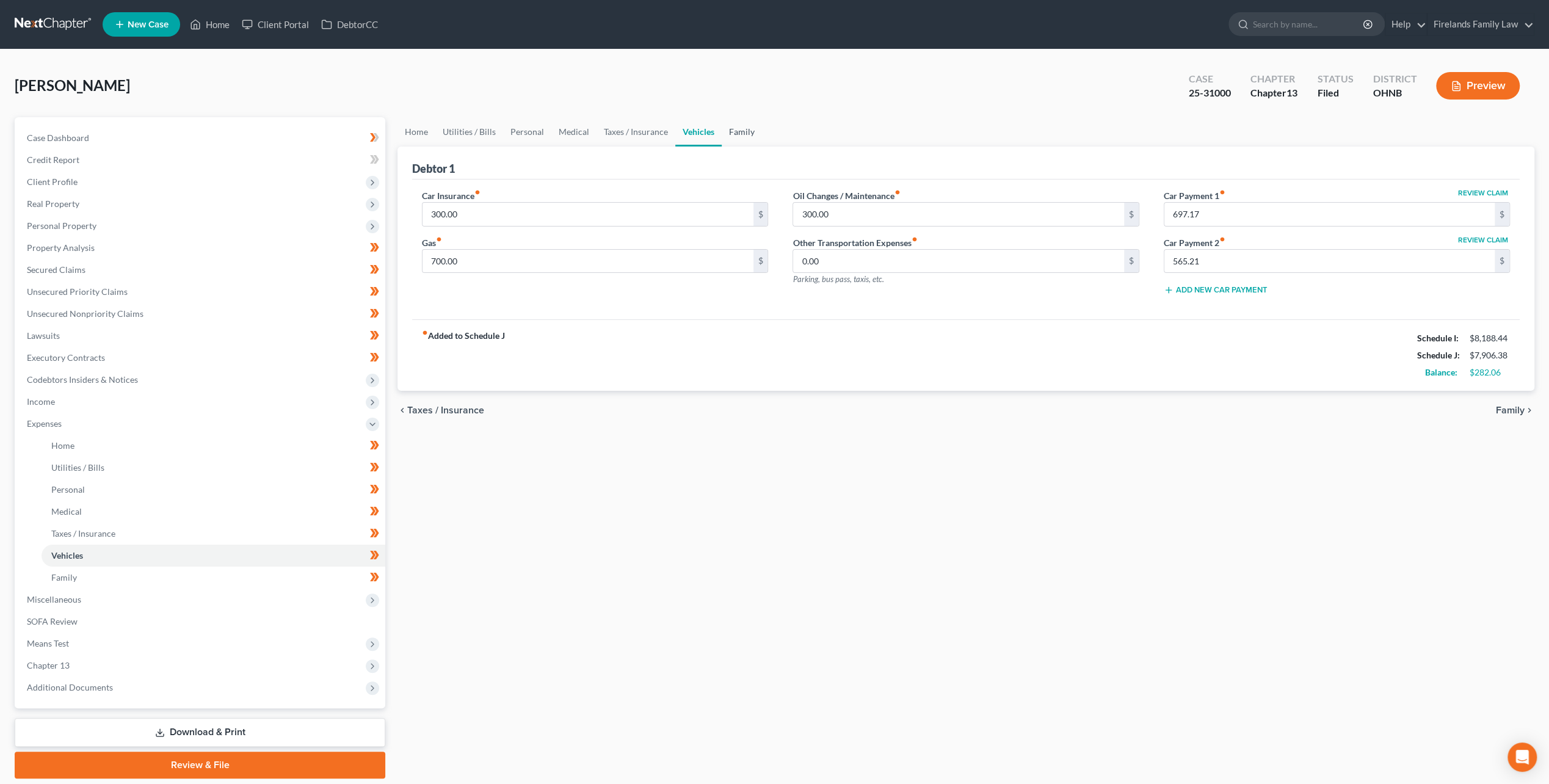
click at [743, 133] on link "Family" at bounding box center [742, 132] width 40 height 29
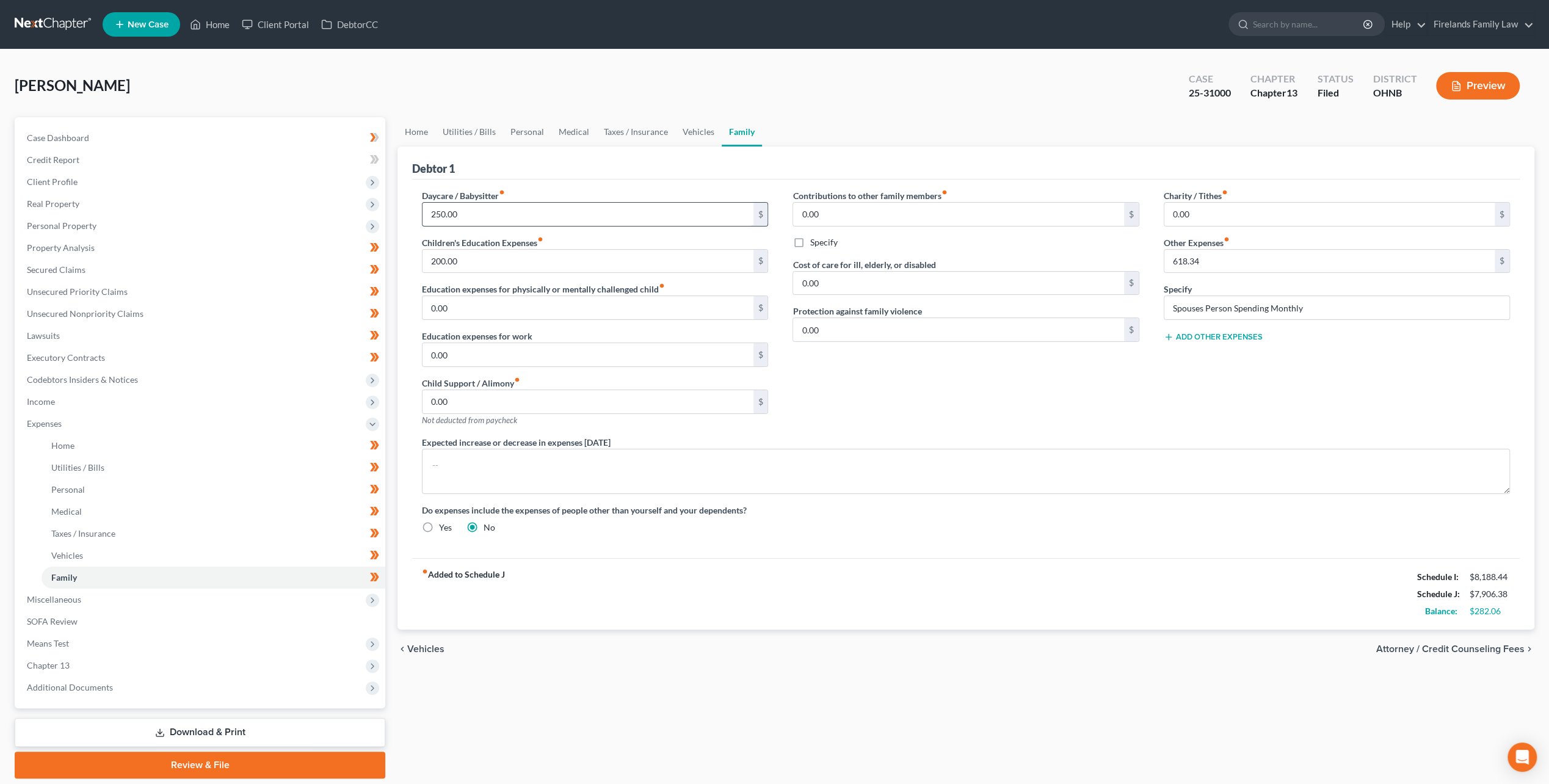
click at [531, 215] on input "250.00" at bounding box center [587, 215] width 331 height 23
click at [519, 260] on input "200.00" at bounding box center [587, 262] width 331 height 23
click at [520, 307] on input "0.00" at bounding box center [587, 308] width 331 height 23
click at [520, 359] on input "0.00" at bounding box center [587, 355] width 331 height 23
click at [525, 403] on input "0.00" at bounding box center [587, 402] width 331 height 23
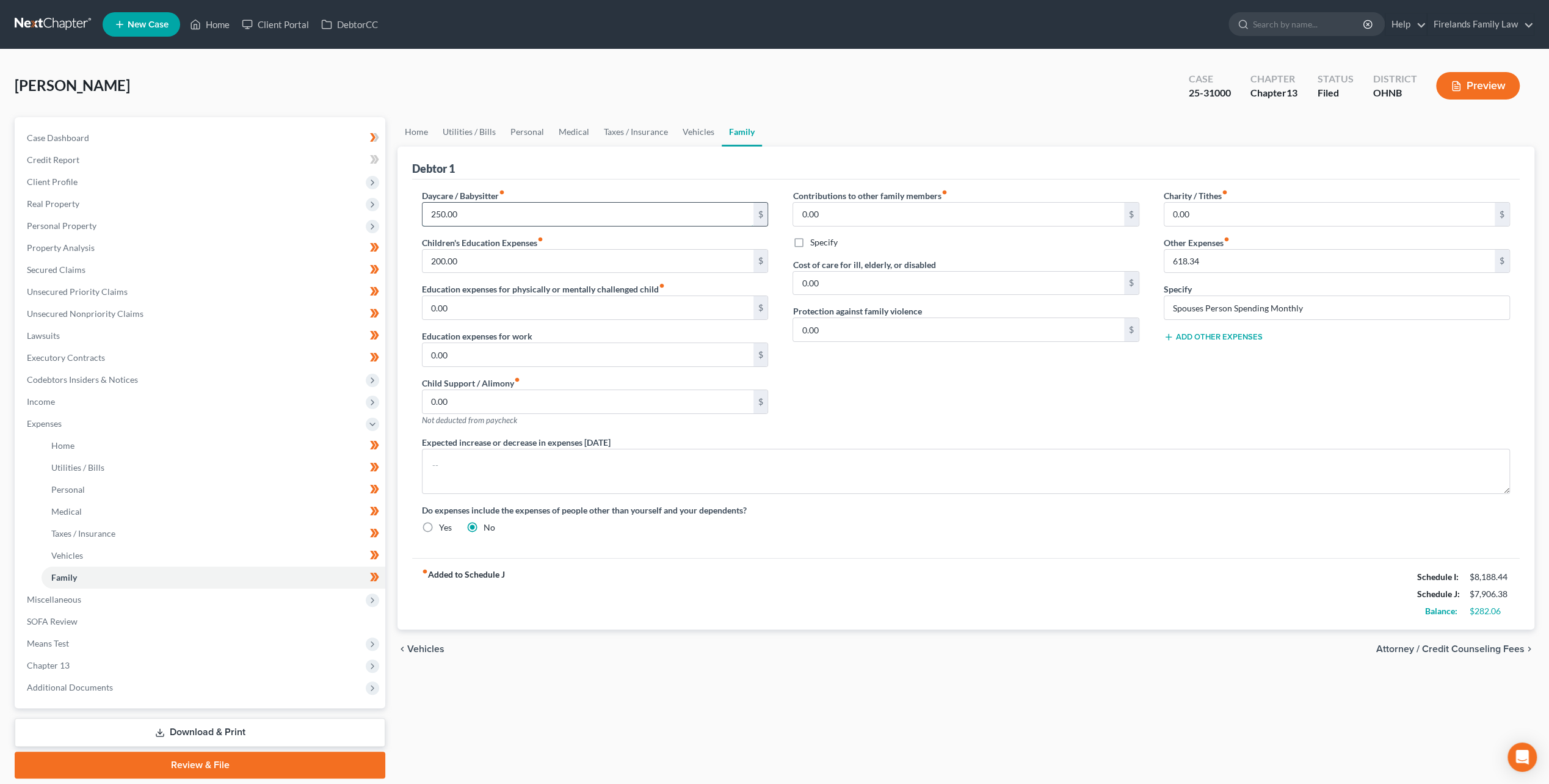
click at [525, 218] on input "250.00" at bounding box center [587, 215] width 331 height 23
click at [1259, 205] on input "0.00" at bounding box center [1329, 215] width 331 height 23
click at [918, 203] on input "0.00" at bounding box center [958, 215] width 331 height 23
click at [448, 134] on link "Utilities / Bills" at bounding box center [469, 132] width 67 height 29
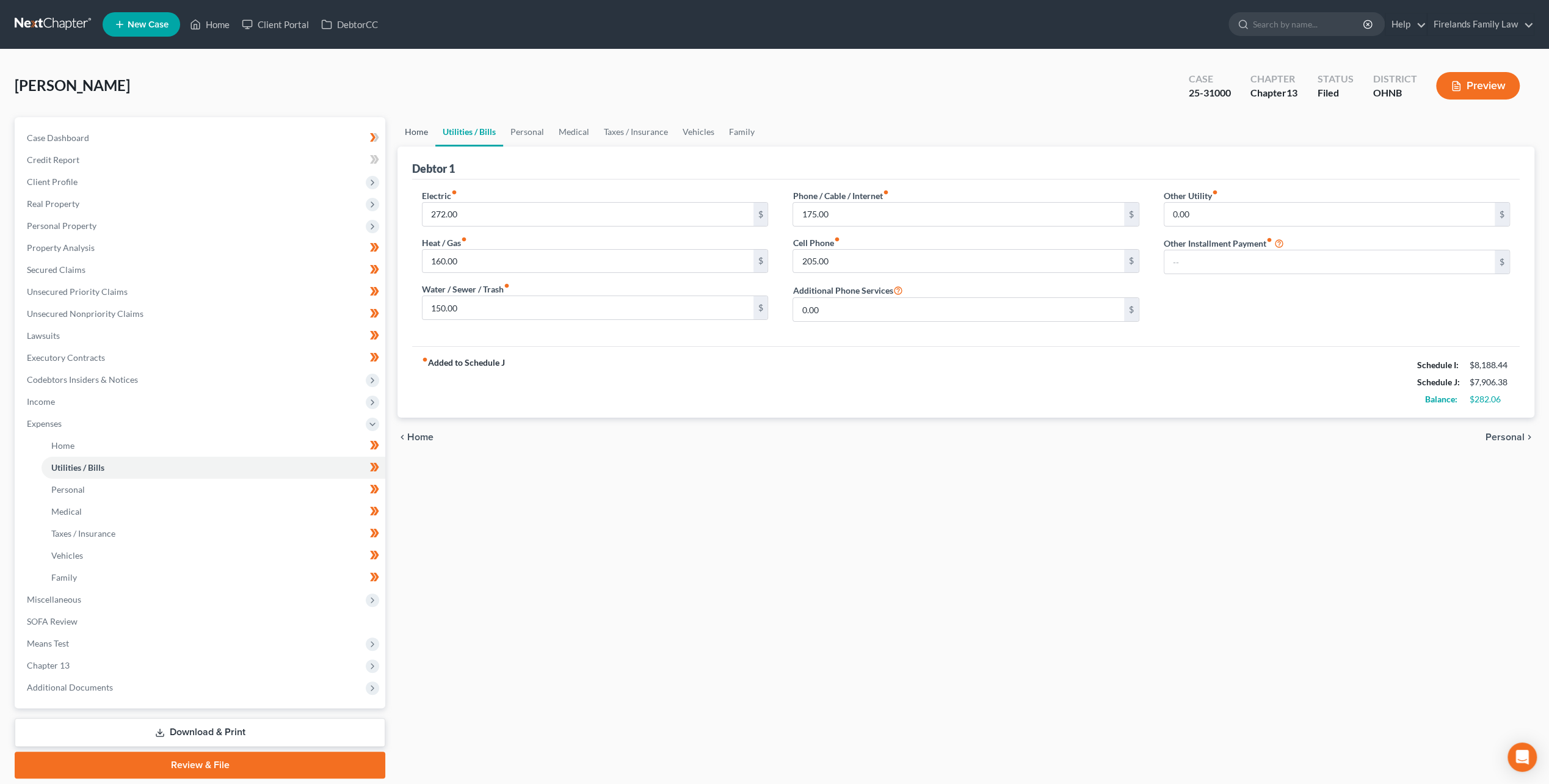
click at [414, 133] on link "Home" at bounding box center [416, 132] width 38 height 29
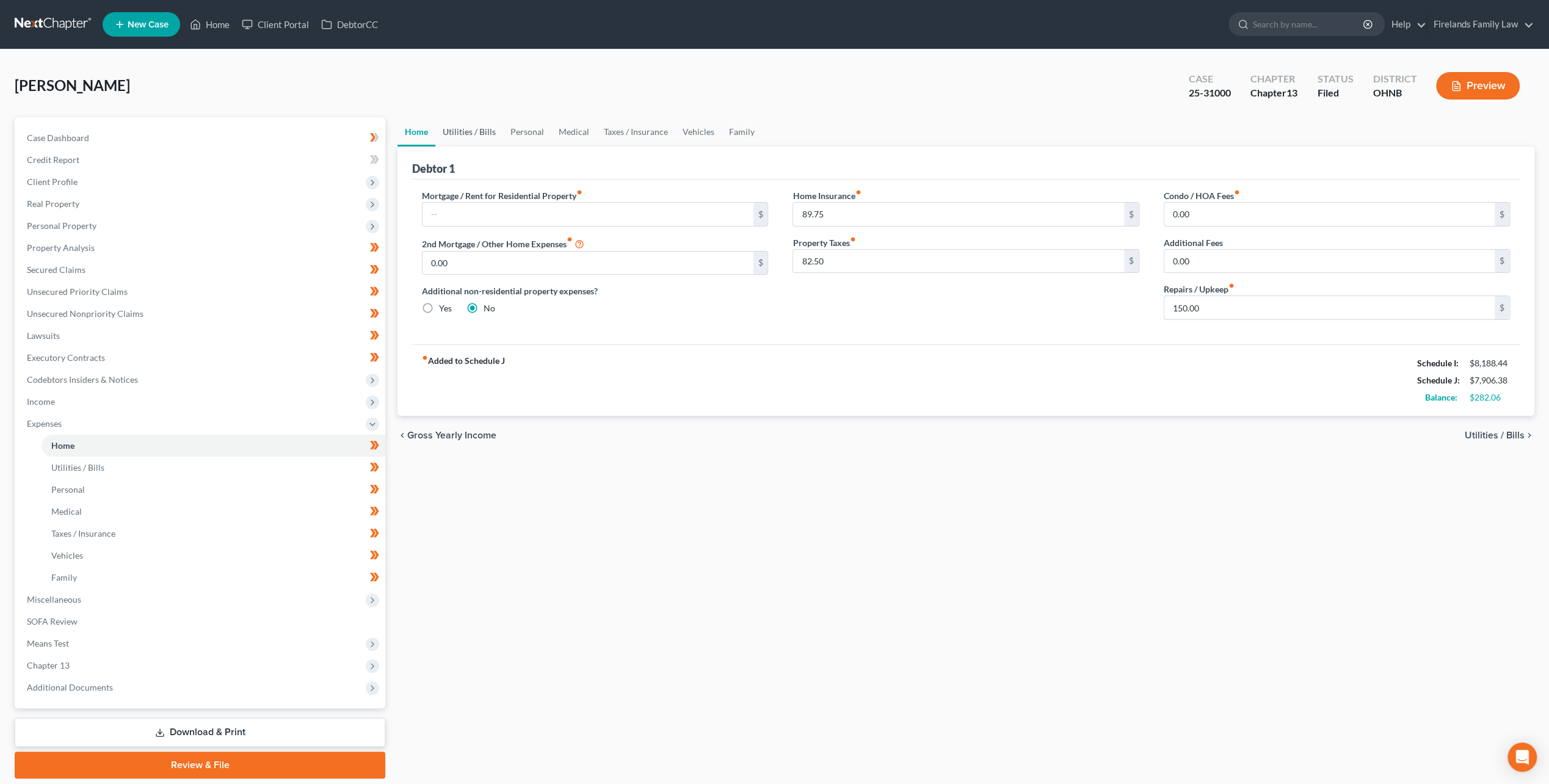
click at [477, 127] on link "Utilities / Bills" at bounding box center [469, 132] width 67 height 29
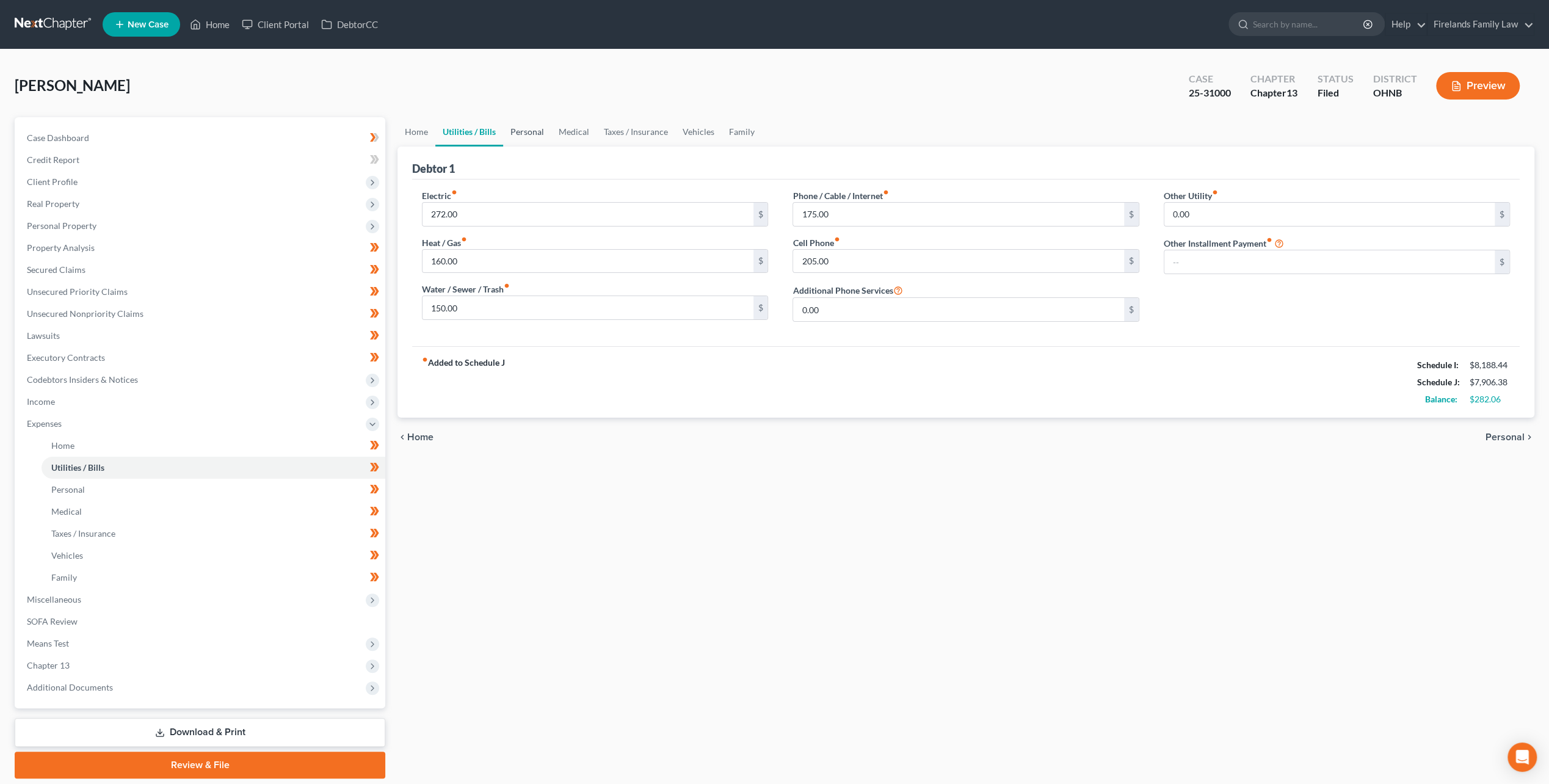
click at [517, 136] on link "Personal" at bounding box center [527, 132] width 48 height 29
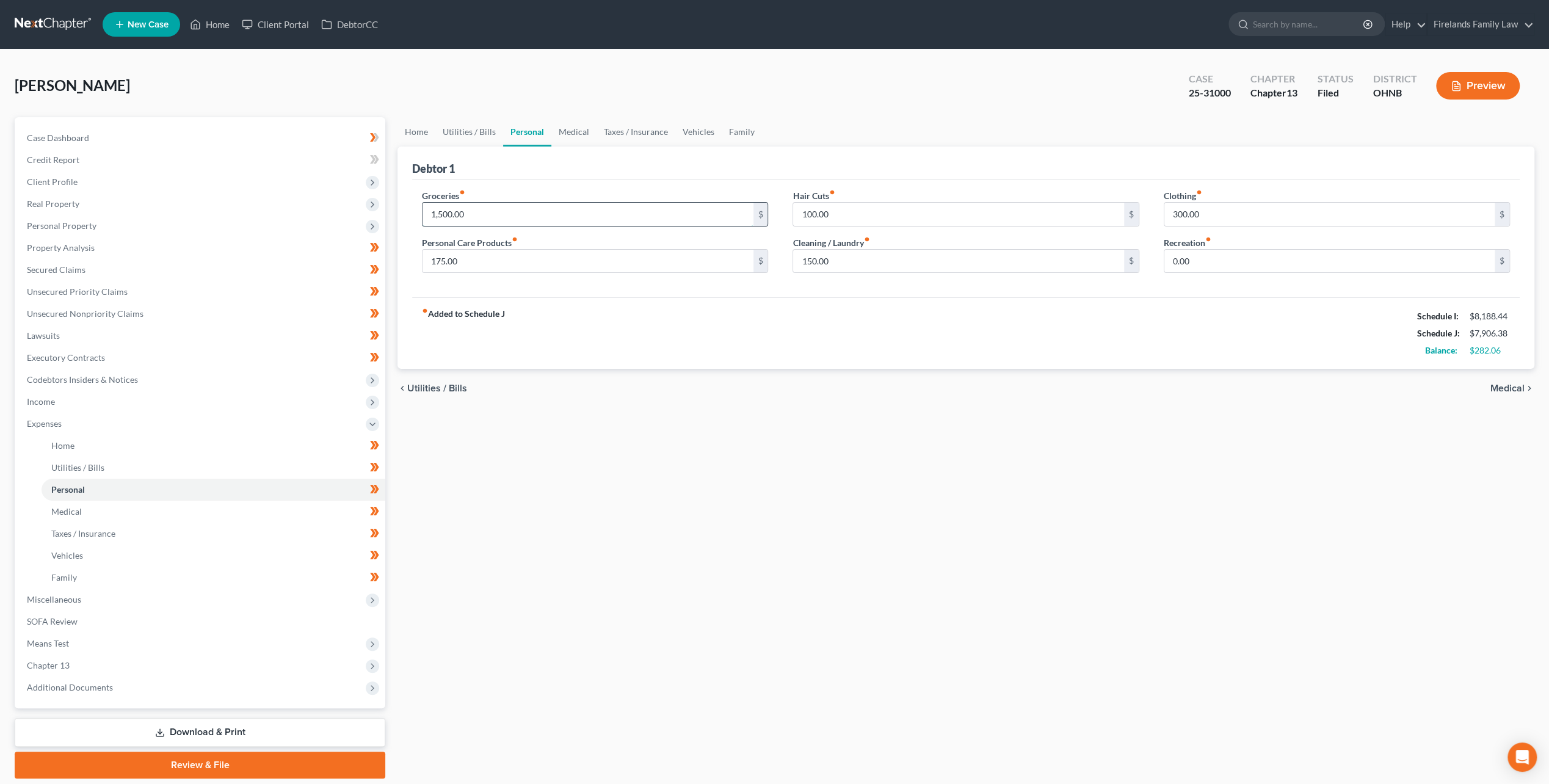
click at [570, 215] on input "1,500.00" at bounding box center [587, 215] width 331 height 23
click at [580, 251] on input "175.00" at bounding box center [587, 262] width 331 height 23
click at [904, 215] on input "100.00" at bounding box center [958, 215] width 331 height 23
click at [890, 264] on input "150.00" at bounding box center [958, 262] width 331 height 23
click at [1285, 214] on input "300.00" at bounding box center [1329, 215] width 331 height 23
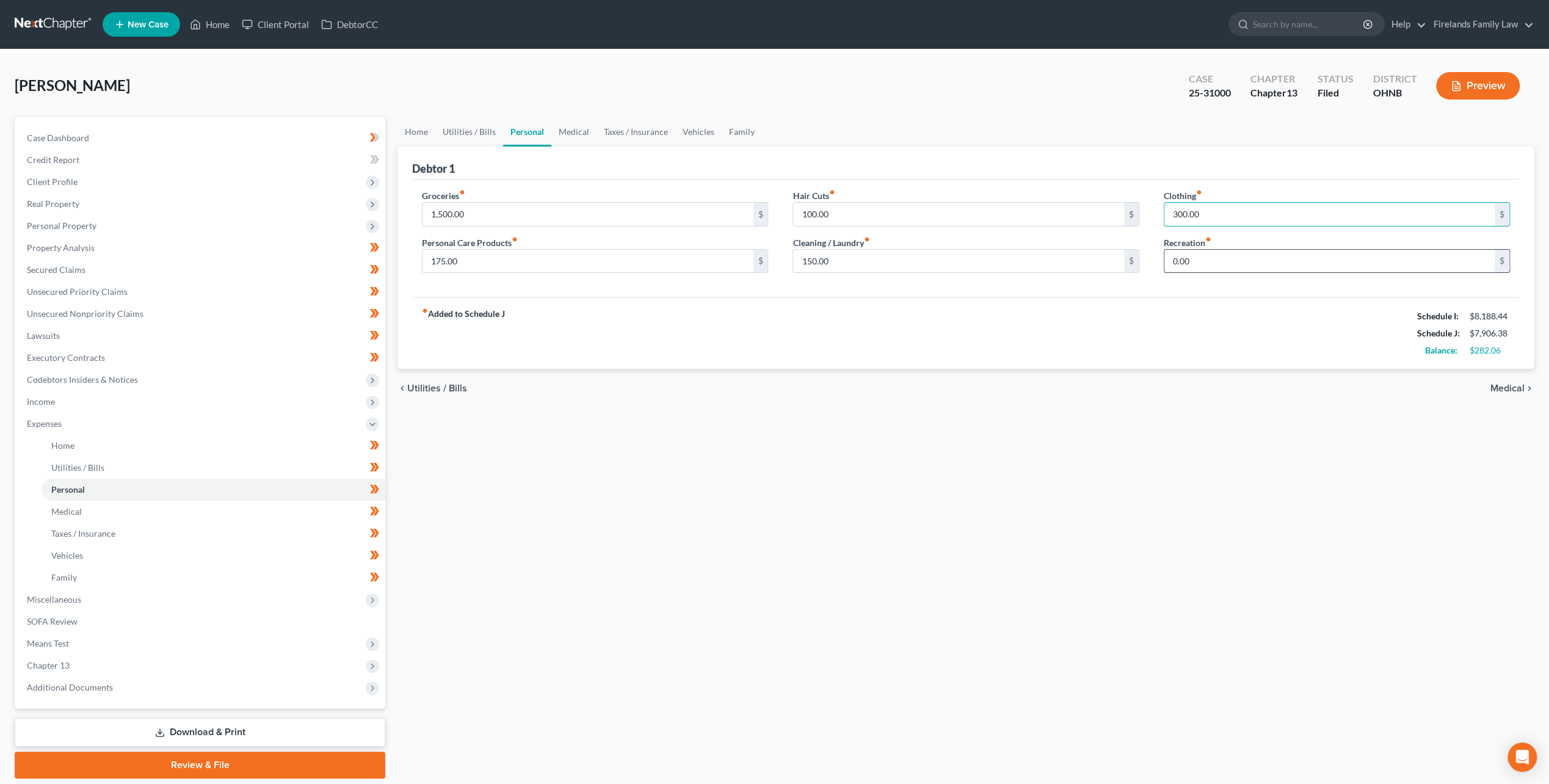
click at [1277, 266] on input "0.00" at bounding box center [1329, 262] width 331 height 23
click at [584, 132] on link "Medical" at bounding box center [574, 132] width 45 height 29
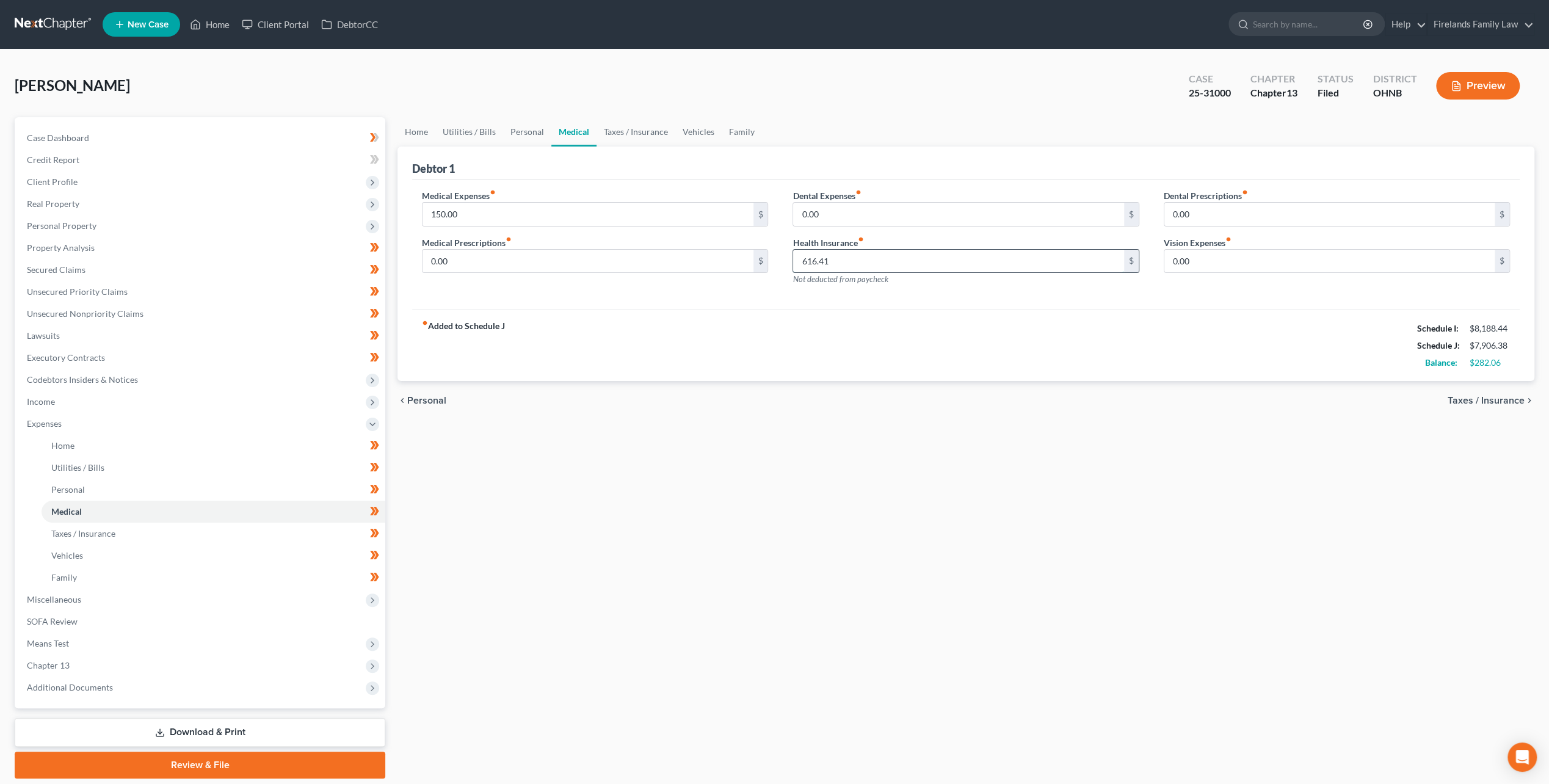
click at [930, 265] on input "616.41" at bounding box center [958, 262] width 331 height 23
click at [996, 319] on div "fiber_manual_record Added to Schedule J Schedule I: $8,188.44 Schedule J: $7,90…" at bounding box center [965, 344] width 1108 height 71
click at [624, 135] on link "Taxes / Insurance" at bounding box center [636, 132] width 78 height 29
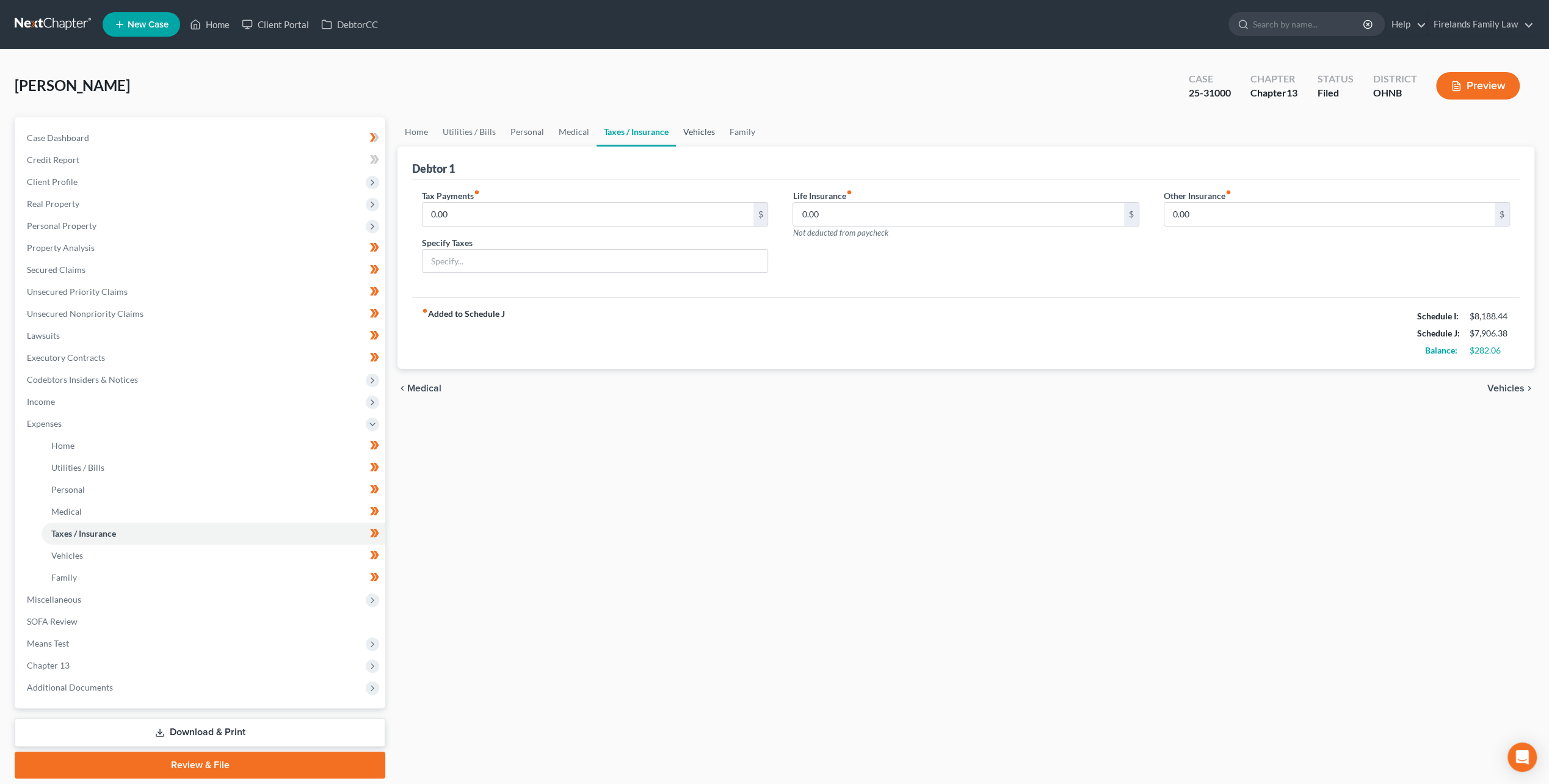
click at [699, 134] on link "Vehicles" at bounding box center [699, 132] width 46 height 29
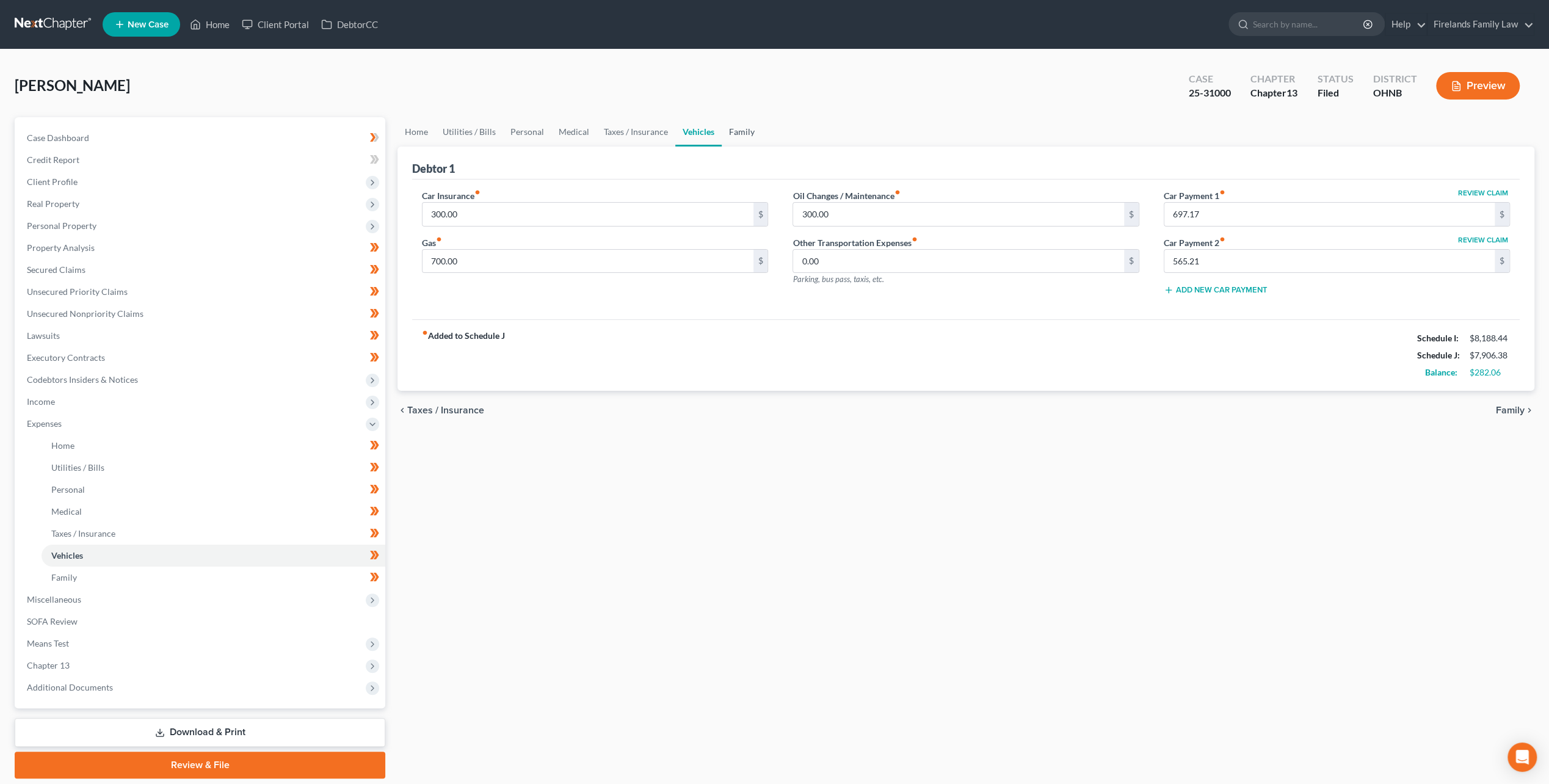
click at [746, 137] on link "Family" at bounding box center [742, 132] width 40 height 29
